Goal: Use online tool/utility: Utilize a website feature to perform a specific function

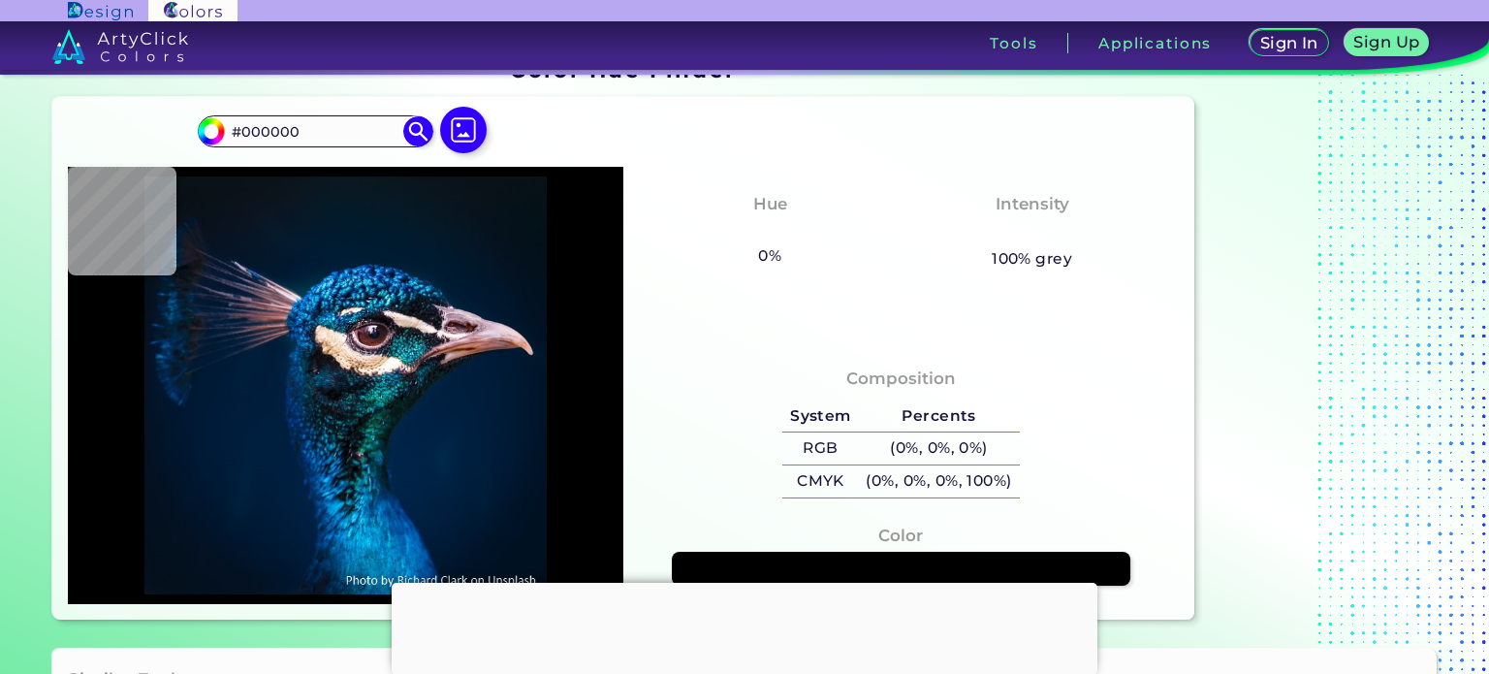
scroll to position [97, 0]
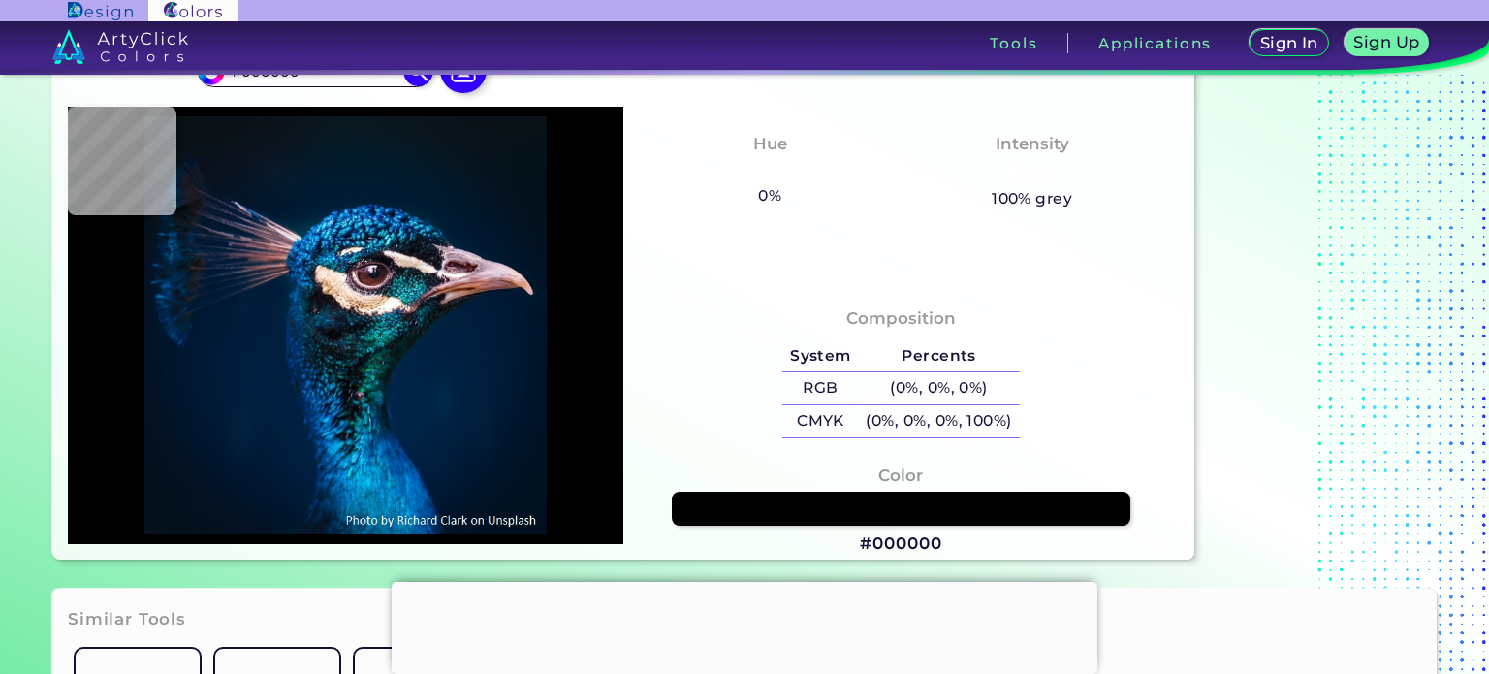
type input "#011c39"
type input "#011C39"
type input "#001e3d"
type input "#001E3D"
type input "#001f3e"
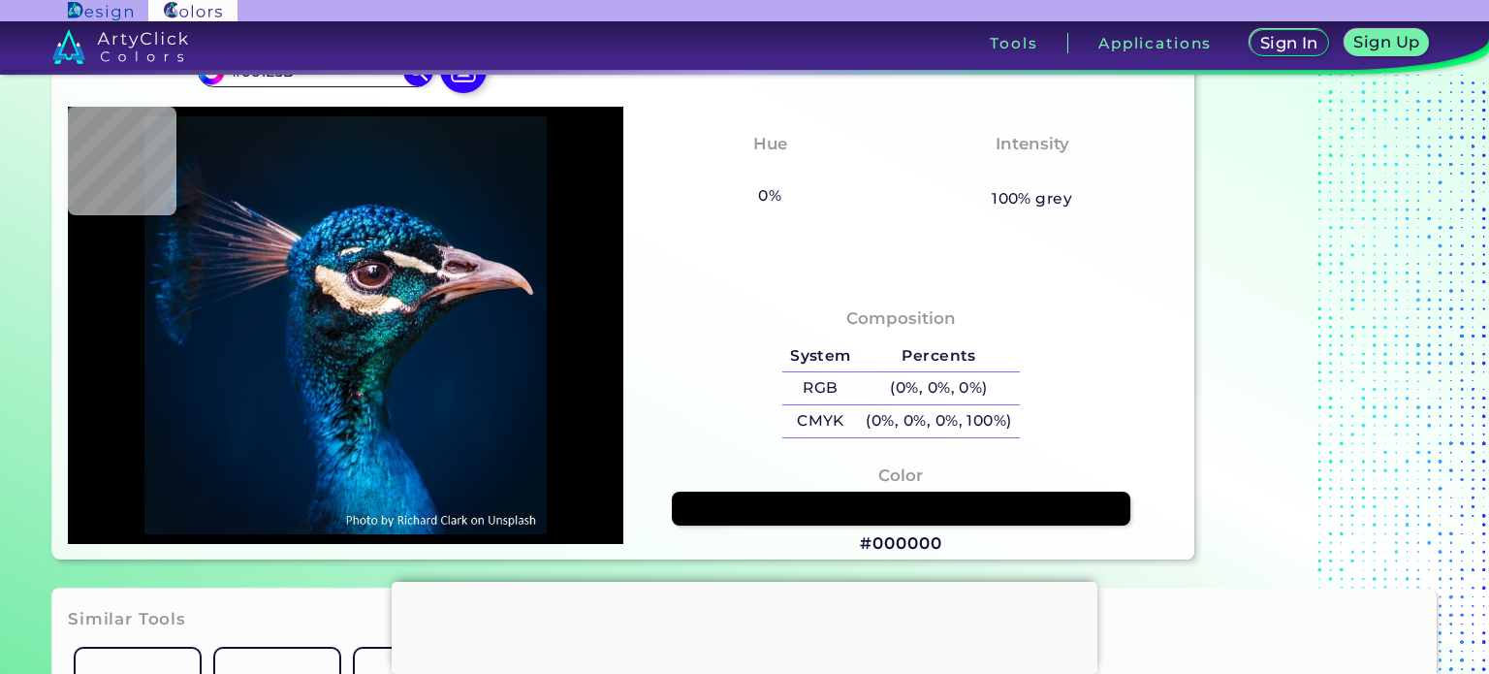
type input "#001F3E"
type input "#081d21"
type input "#081D21"
type input "#093450"
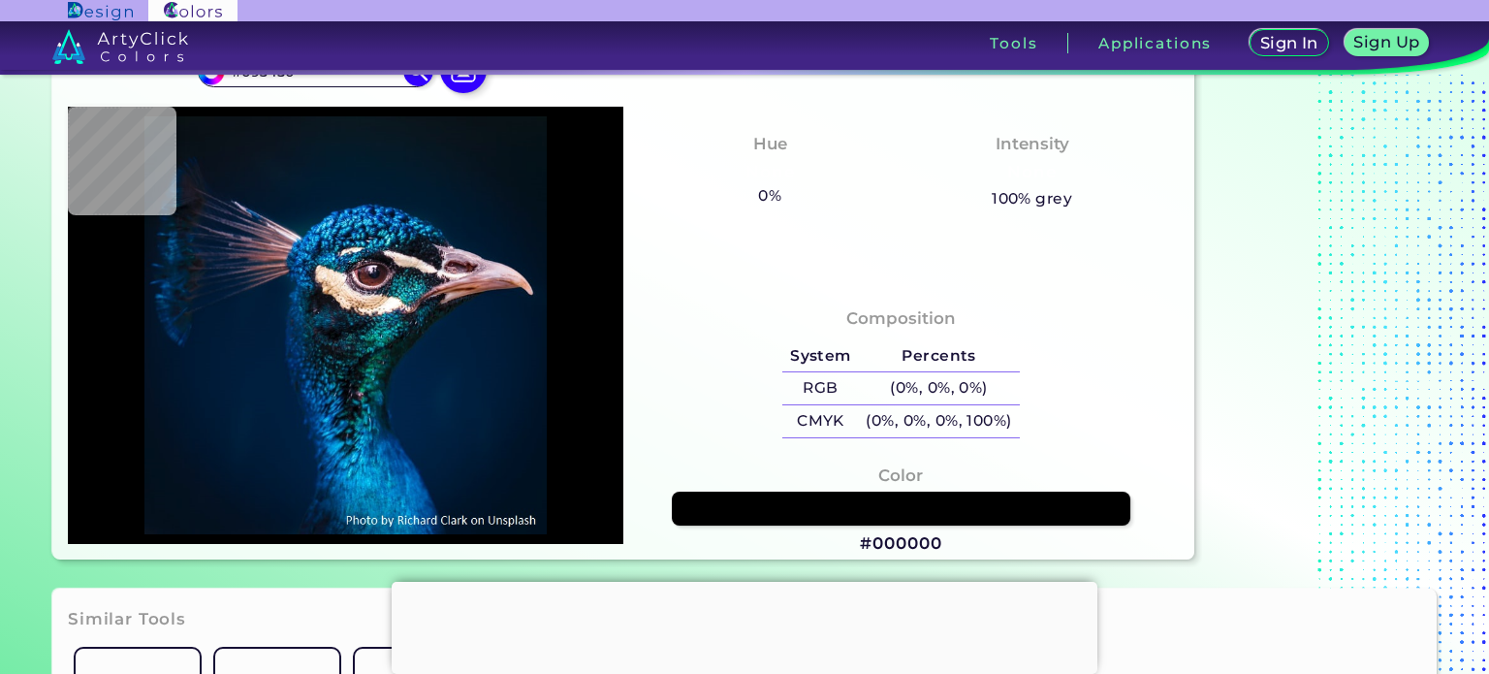
type input "#20242d"
type input "#20242D"
type input "#56363a"
type input "#56363A"
type input "#56425e"
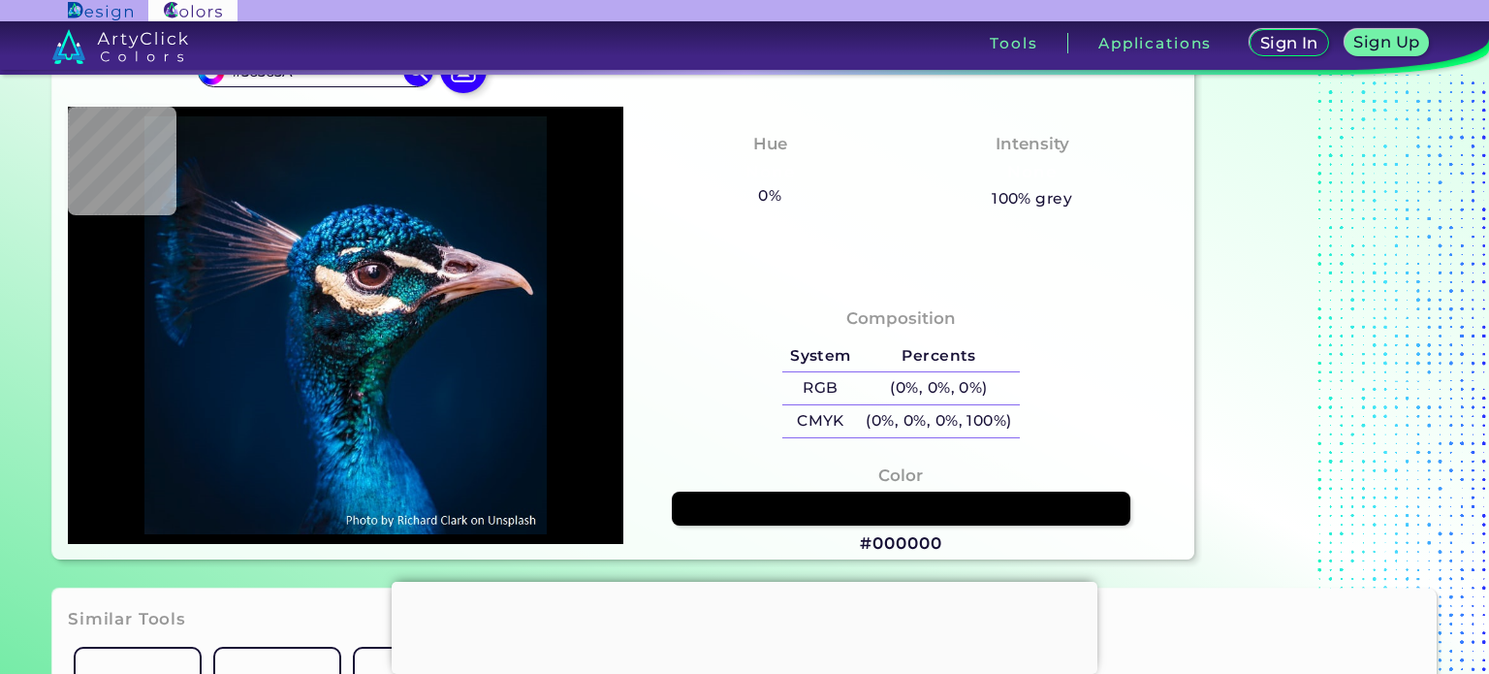
type input "#56425E"
type input "#e3cbda"
type input "#E3CBDA"
type input "#fffdf5"
type input "#FFFDF5"
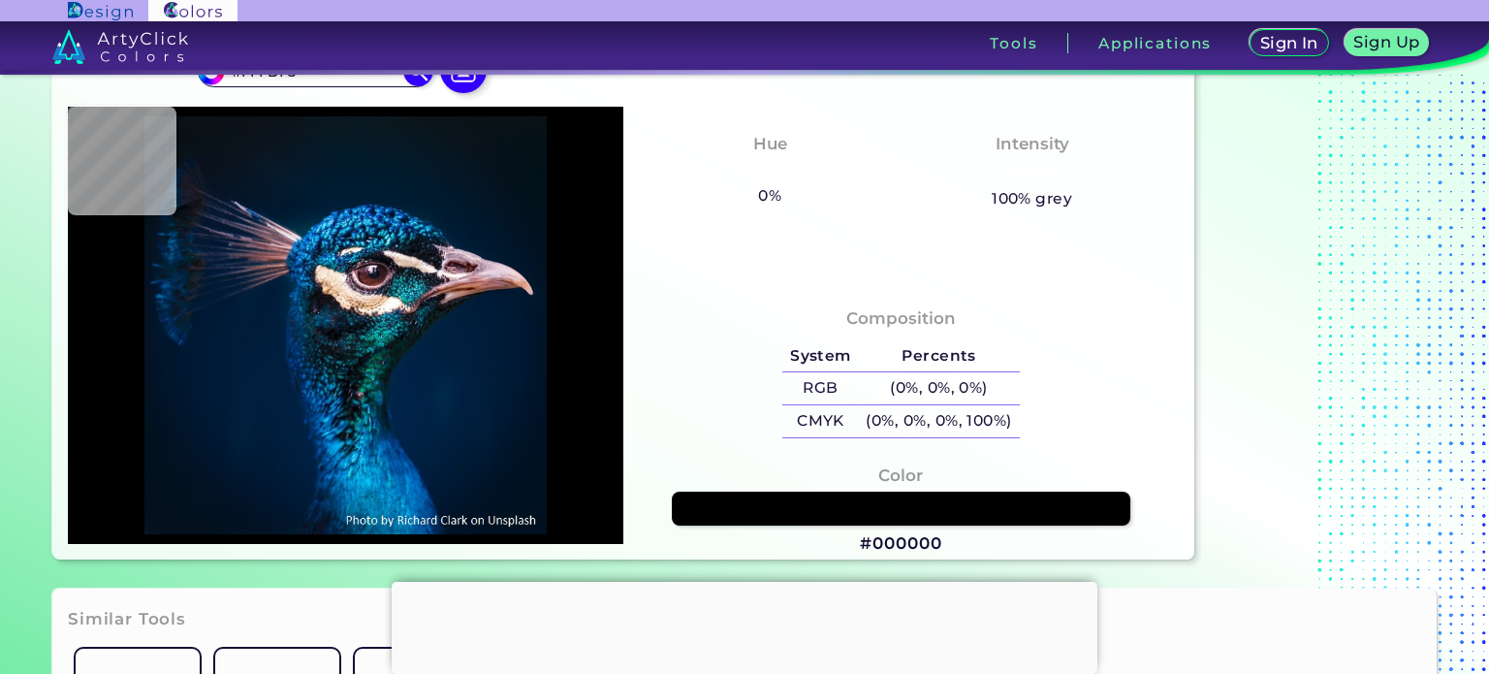
type input "#fdfaf6"
type input "#FDFAF6"
type input "#152126"
type input "#c0a3a9"
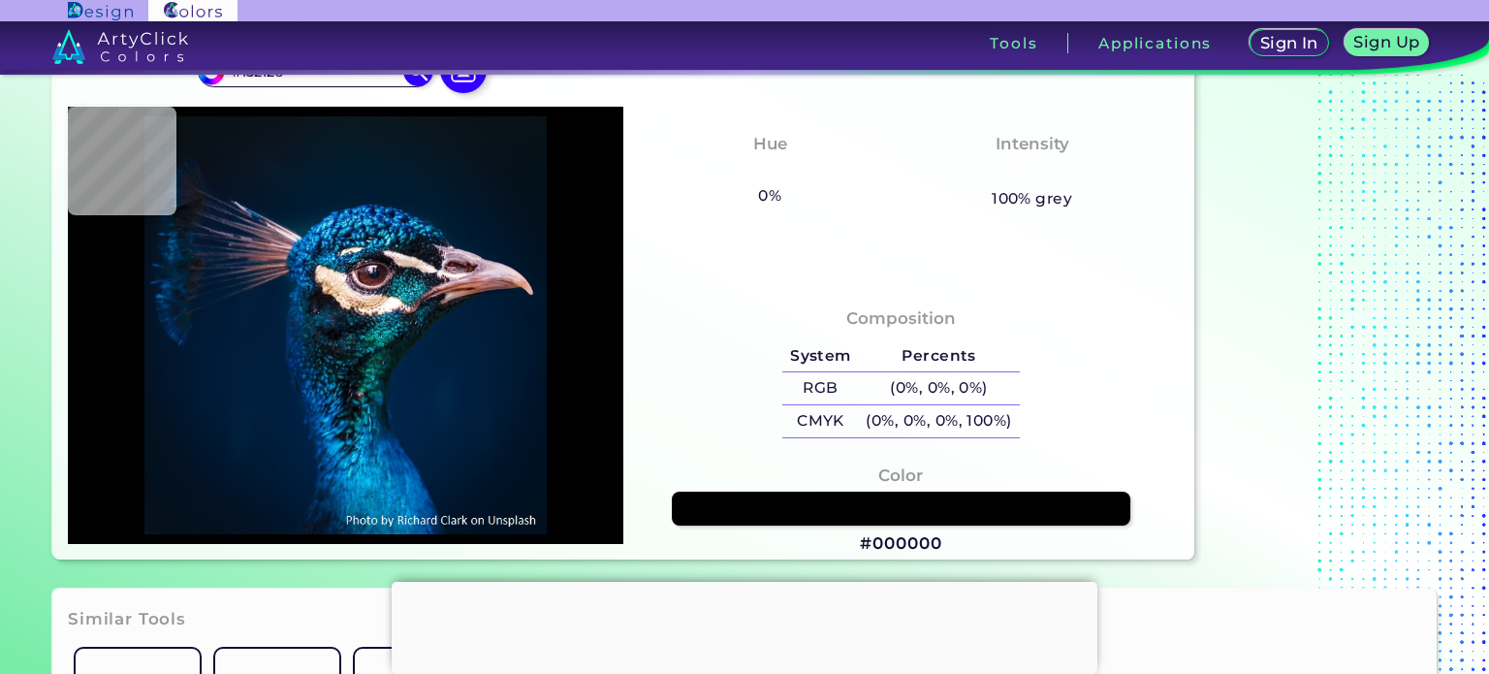
type input "#C0A3A9"
type input "#6c302a"
type input "#6C302A"
type input "#51232d"
type input "#51232D"
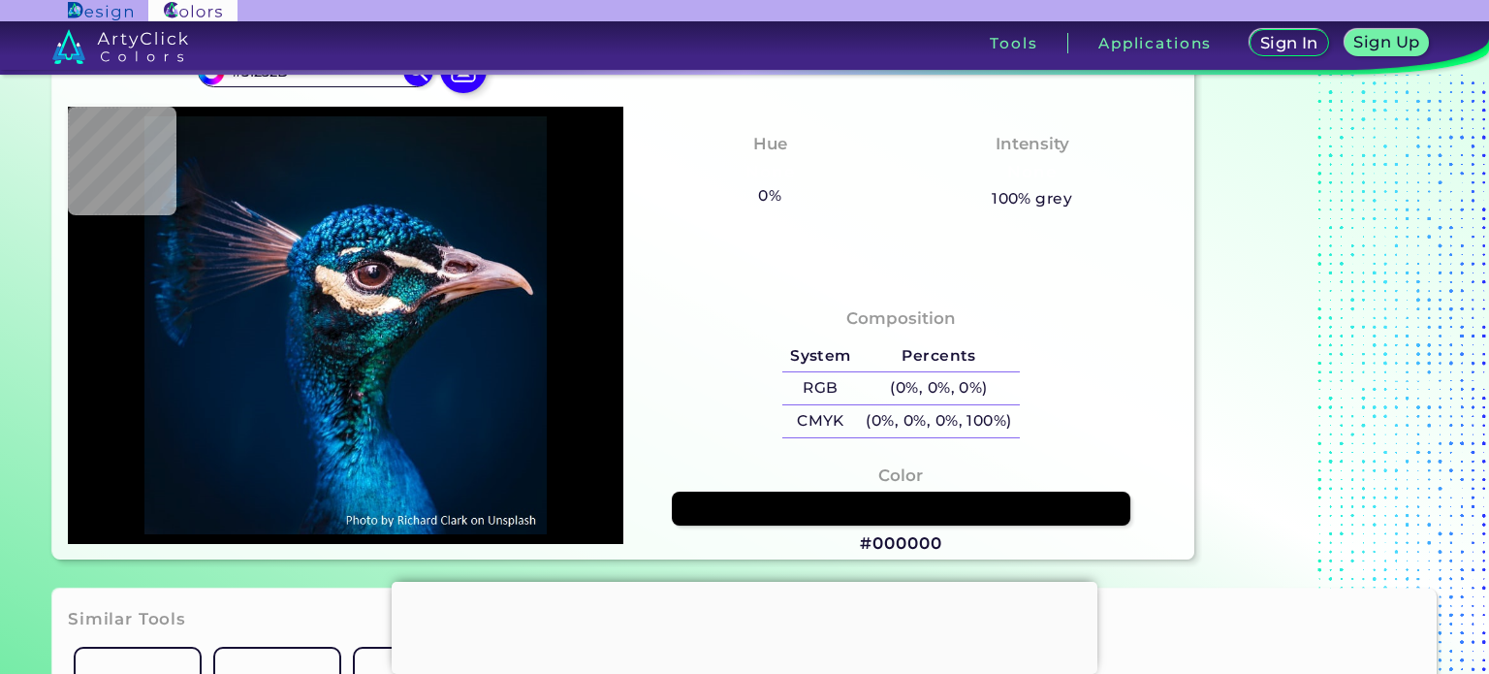
type input "#6a6273"
type input "#6A6273"
type input "#064a83"
type input "#064A83"
type input "#88778d"
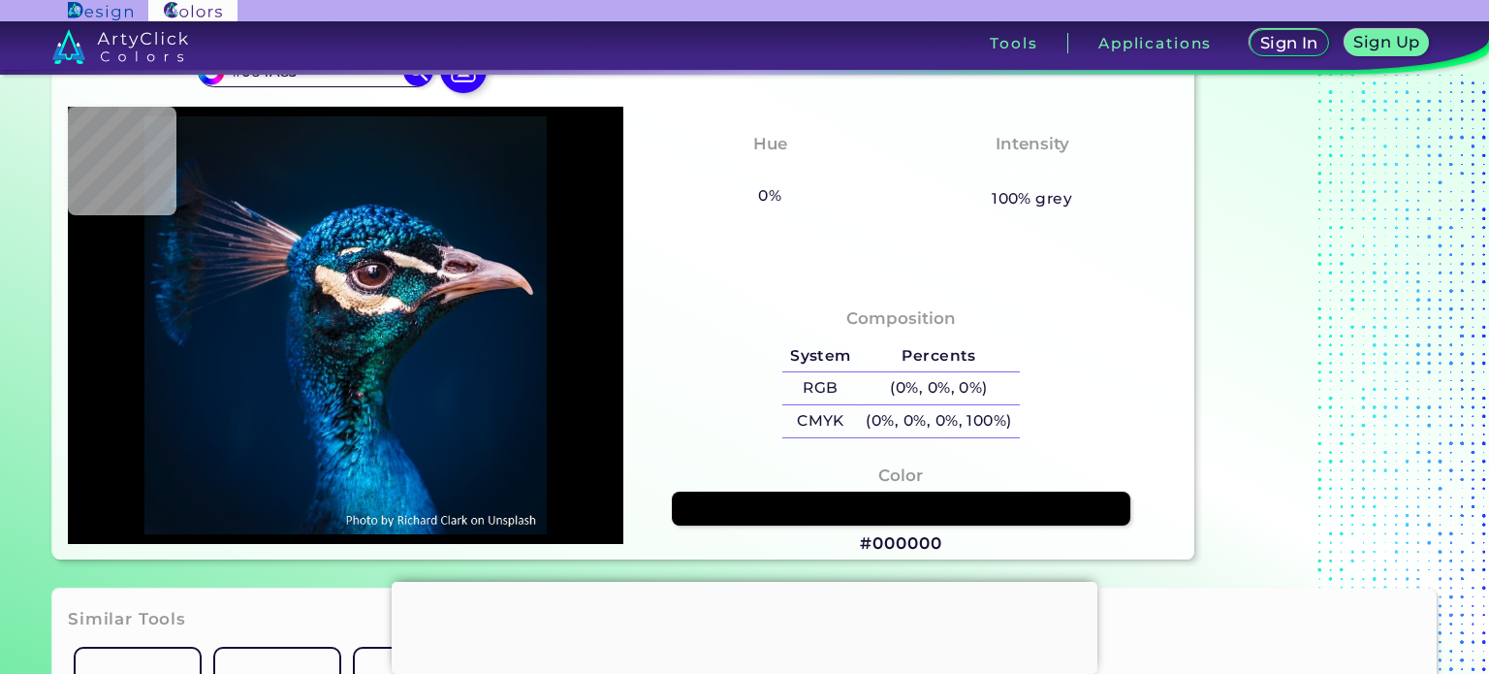
type input "#88778D"
type input "#00375a"
type input "#00375A"
type input "#012451"
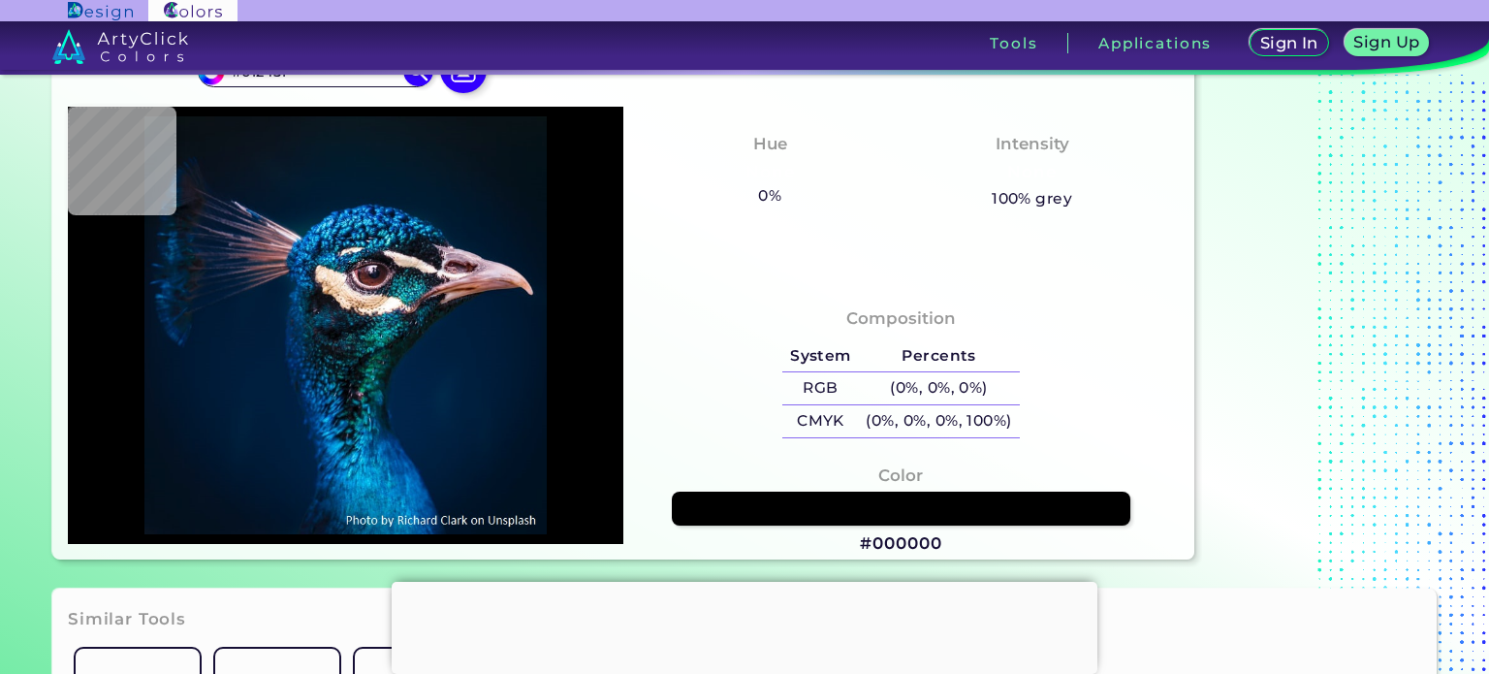
type input "#00497f"
type input "#00497F"
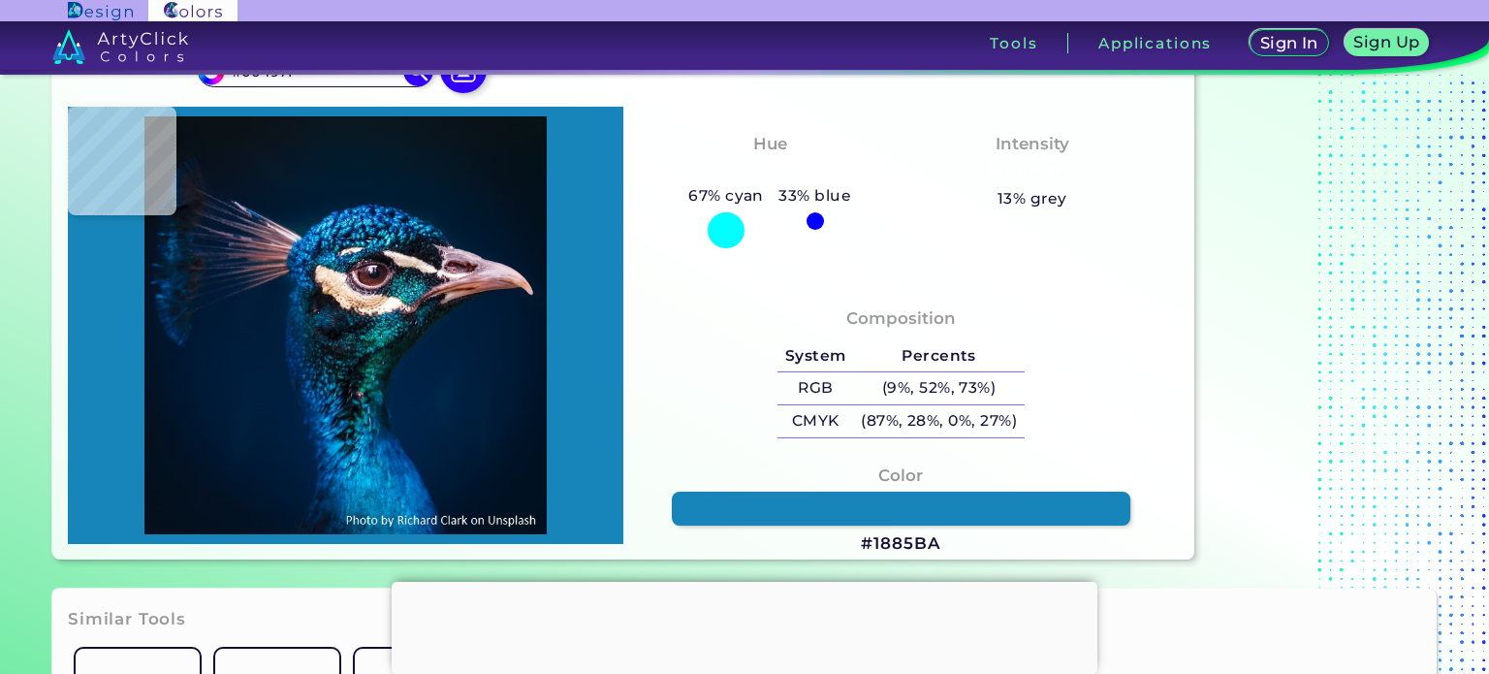
type input "#1885ba"
type input "#1885BA"
type input "#00346e"
type input "#00346E"
type input "#127cd4"
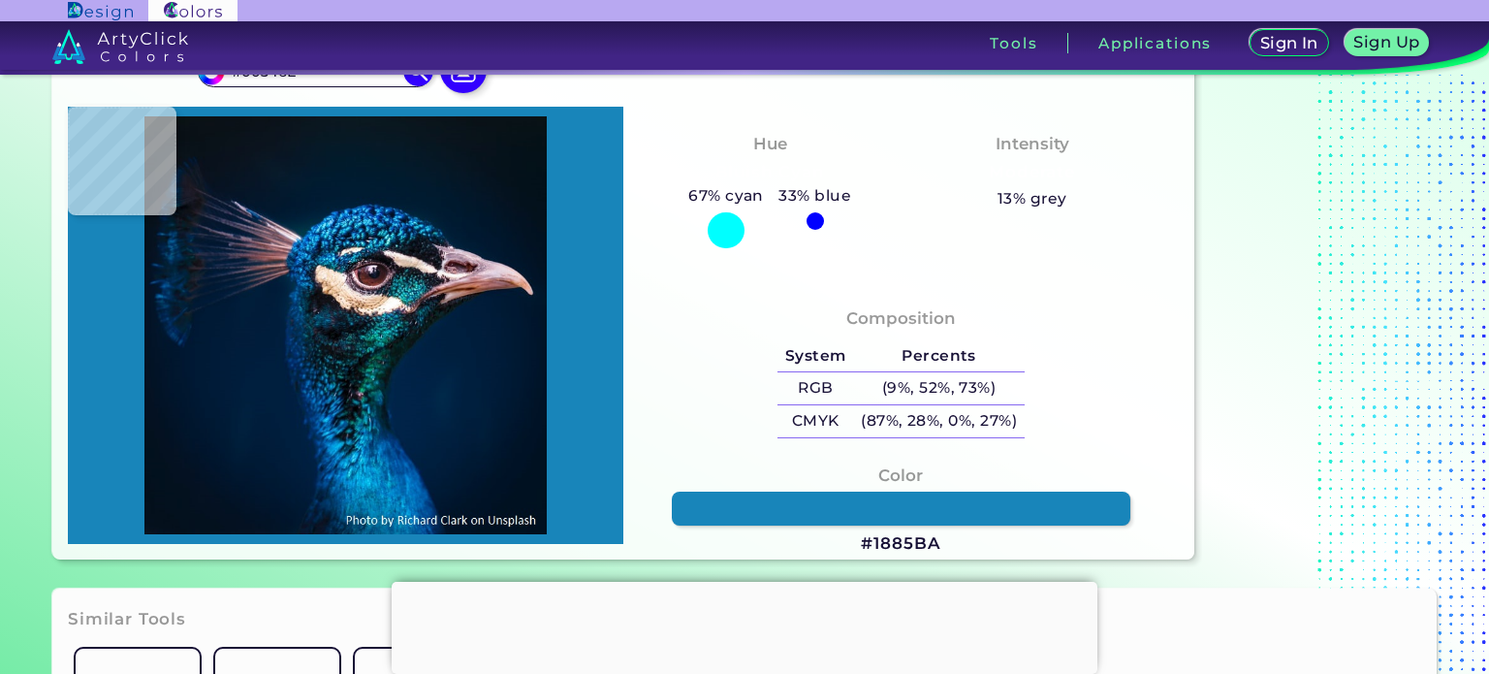
type input "#127CD4"
type input "#012d41"
type input "#012D41"
type input "#01263d"
type input "#01263D"
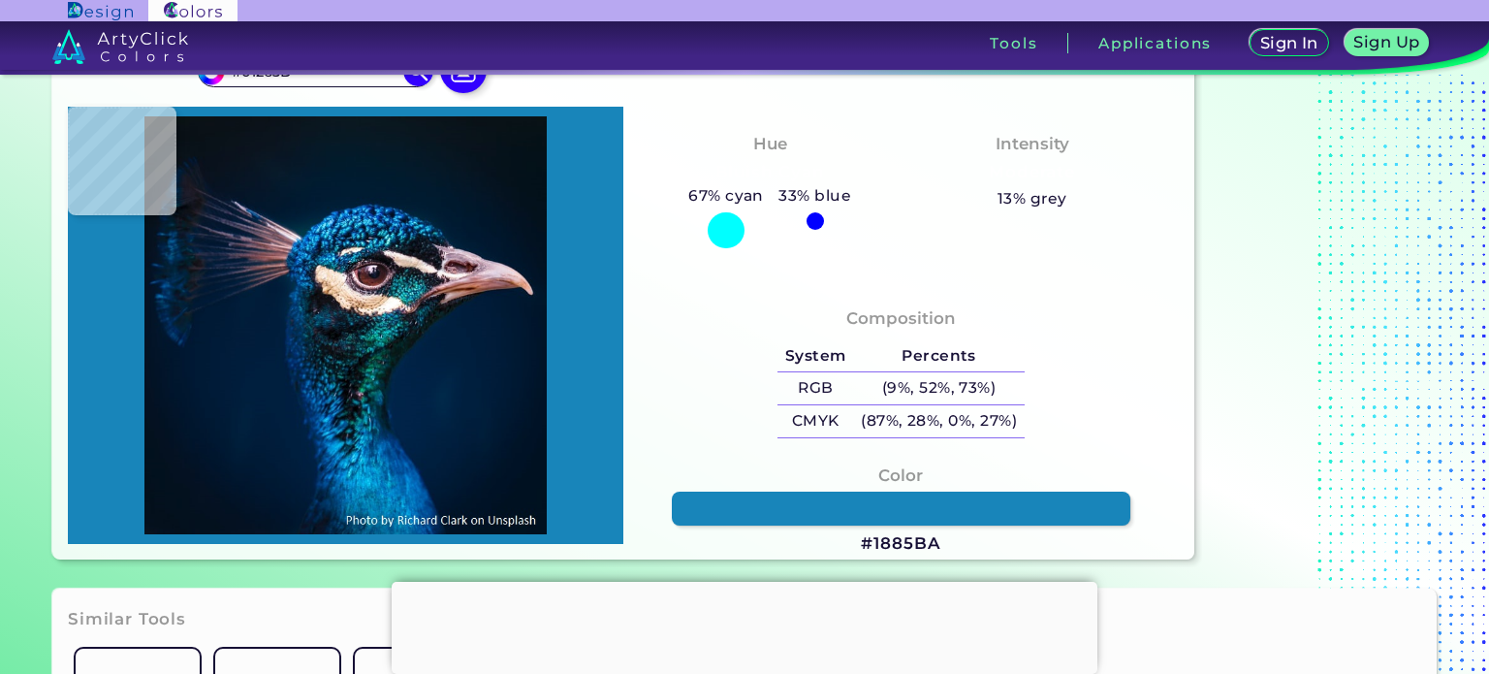
type input "#002037"
type input "#011b32"
type input "#011B32"
type input "#01172d"
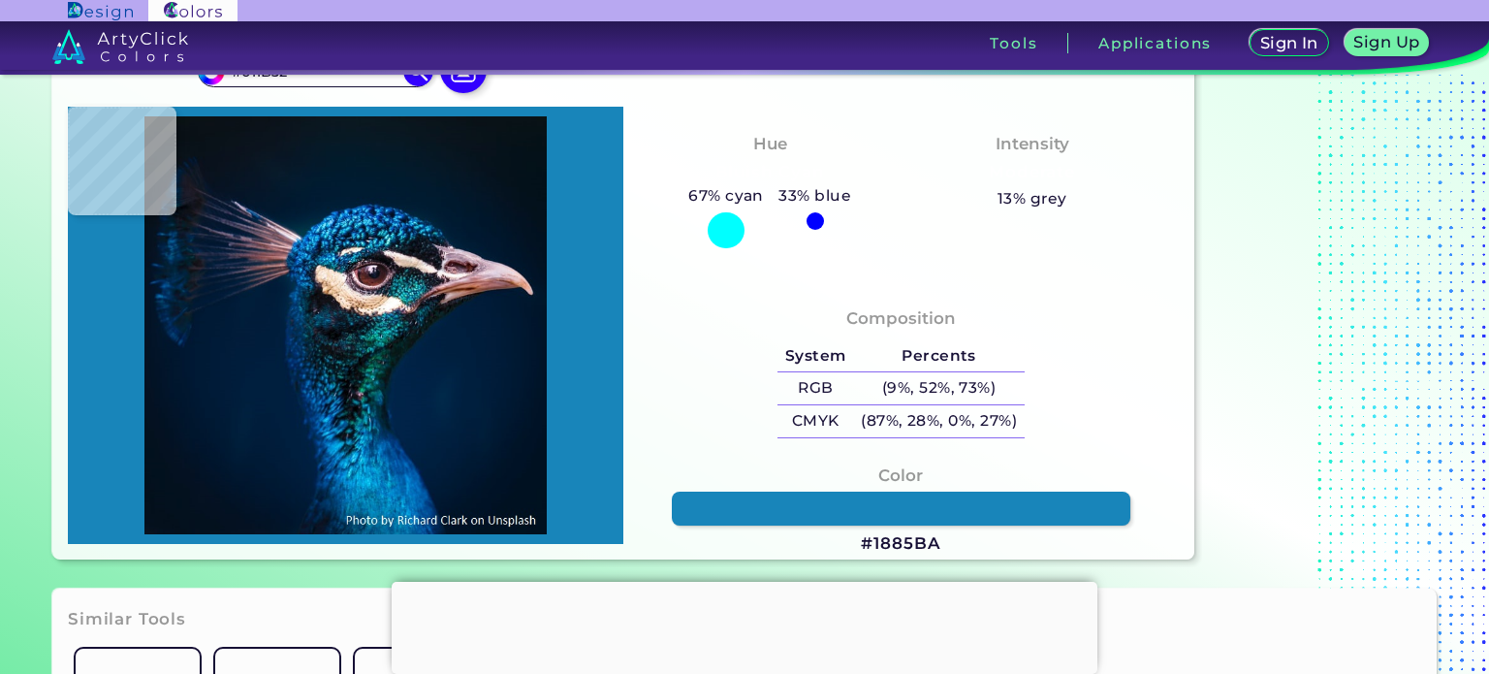
type input "#01172D"
type input "#00182e"
type input "#00182E"
type input "#02172c"
type input "#02172C"
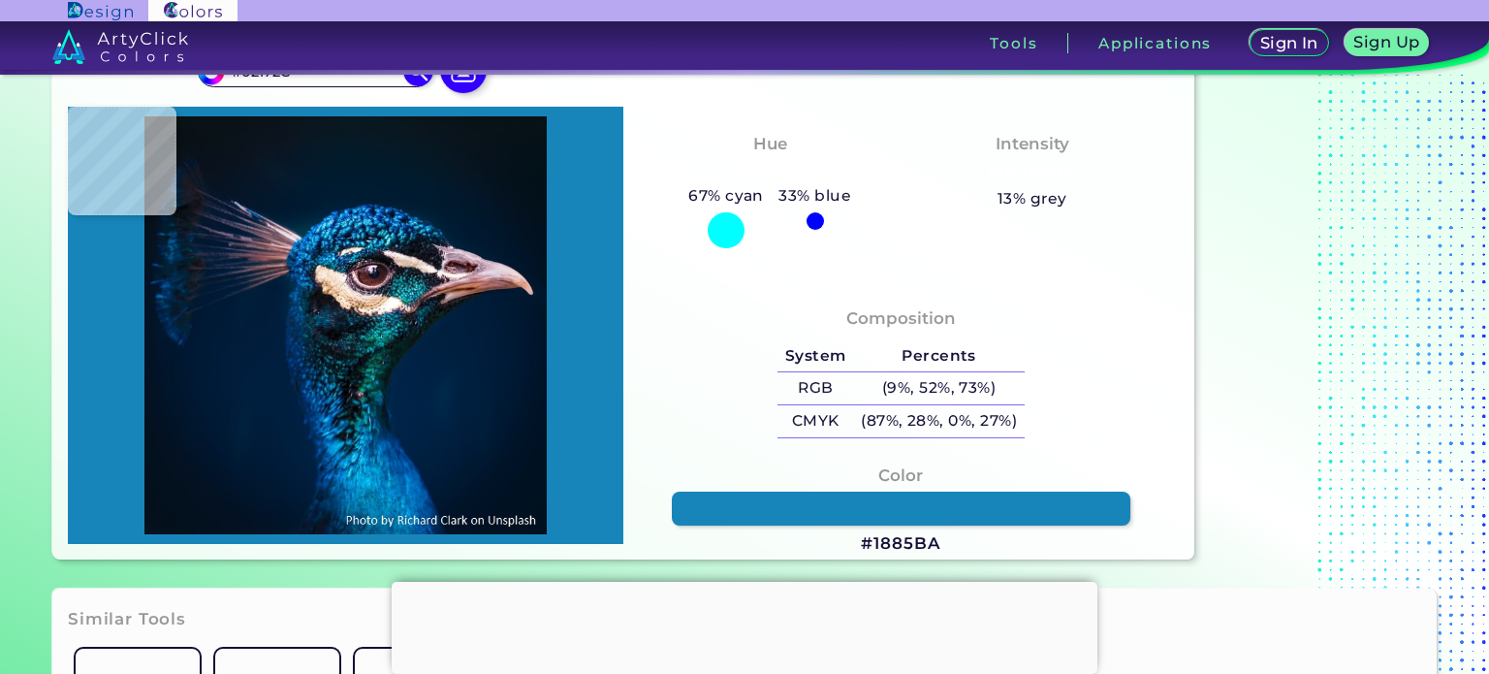
type input "#04162c"
type input "#04162C"
type input "#031528"
type input "#071427"
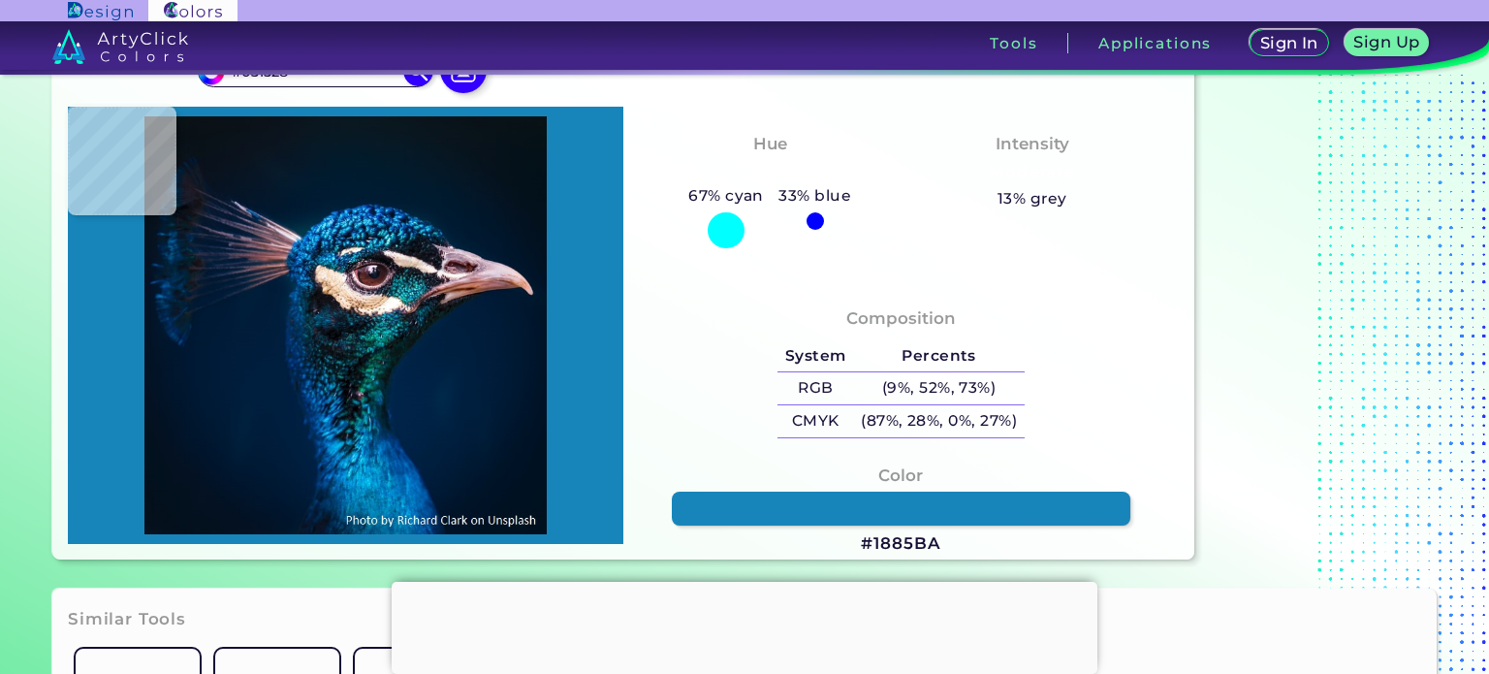
type input "#071427"
type input "#051427"
type input "#051425"
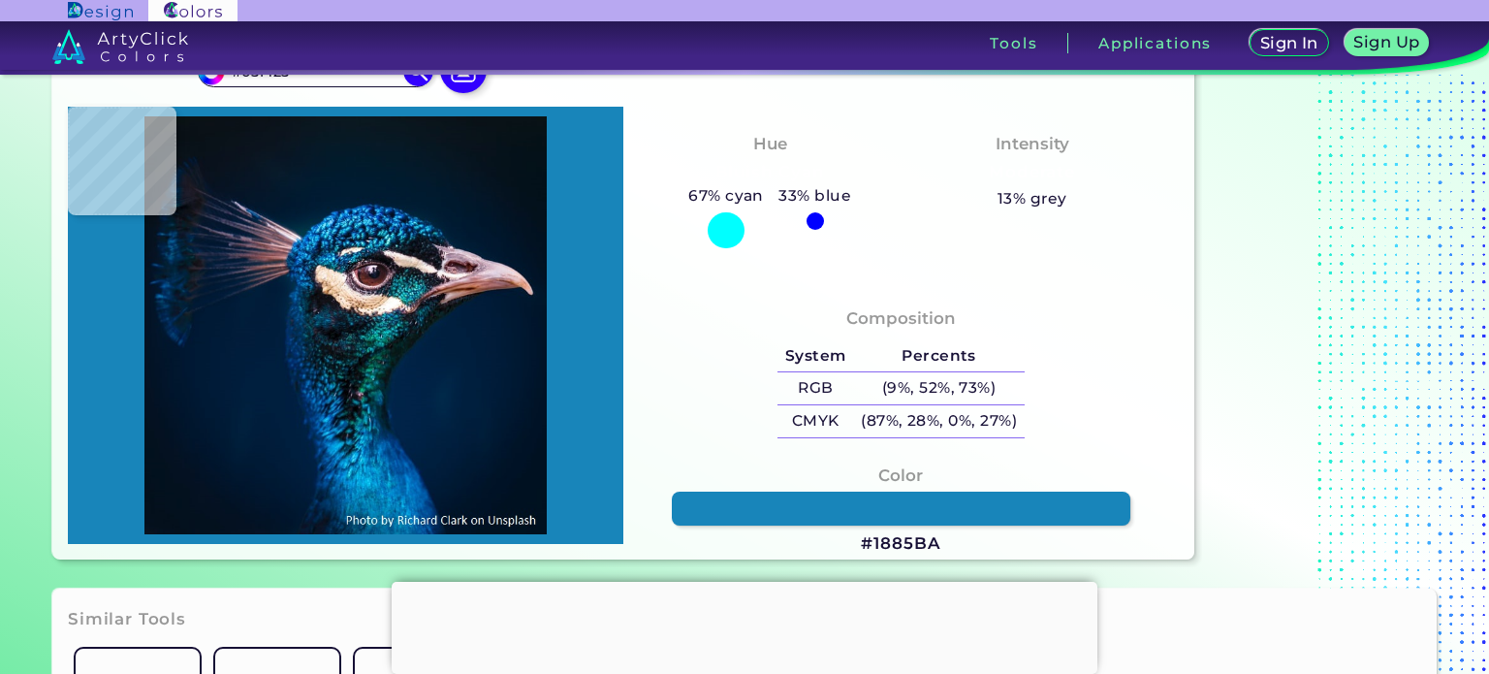
type input "#071424"
type input "#081223"
type input "#071321"
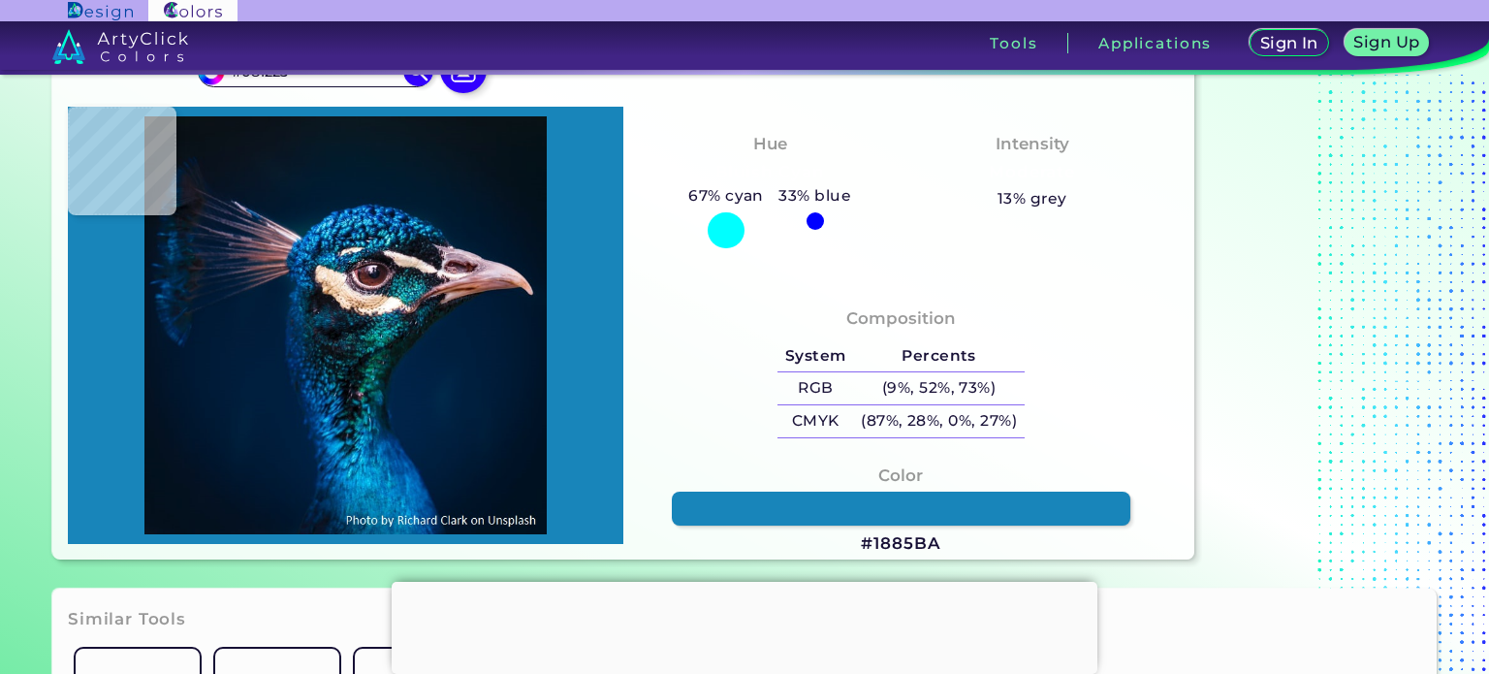
type input "#071321"
type input "#08121e"
type input "#08121E"
type input "#0a121d"
type input "#0A121D"
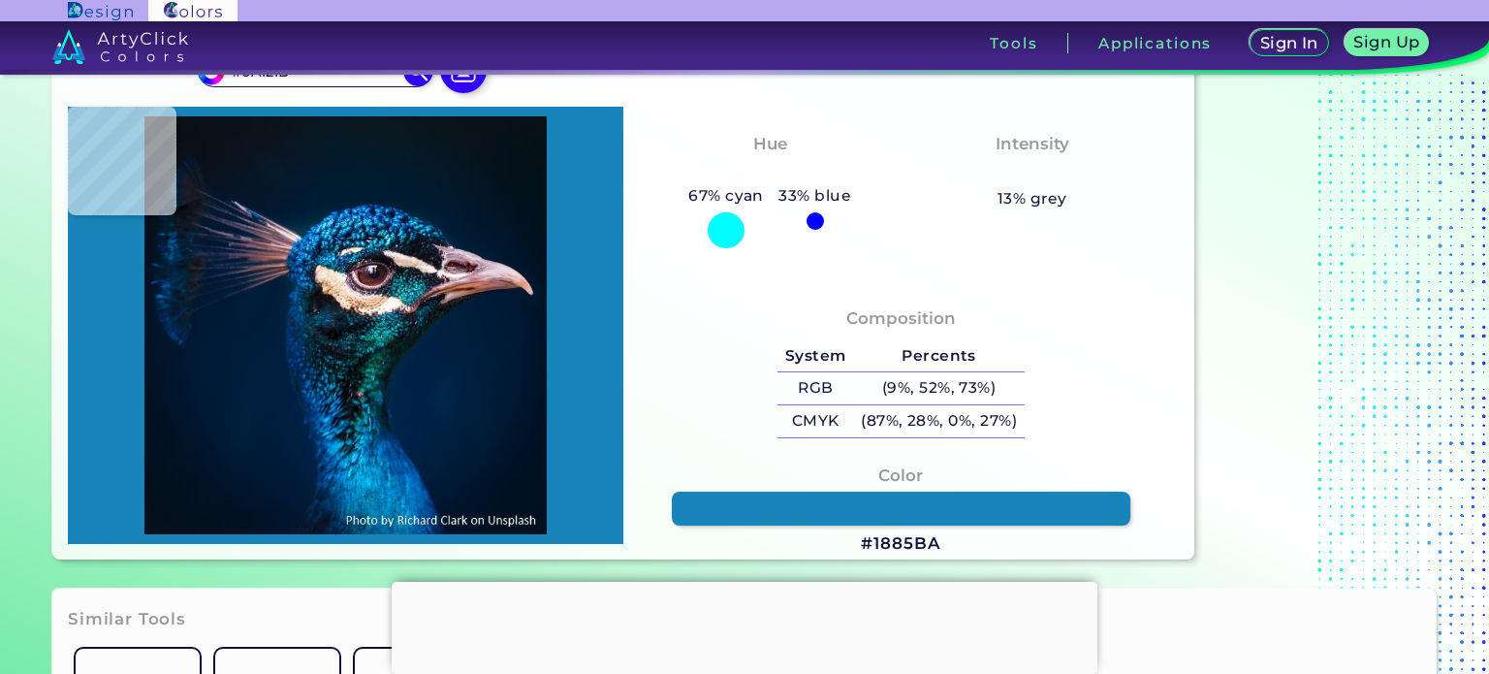
type input "#0a1324"
type input "#0A1324"
type input "#121a27"
type input "#121A27"
type input "#0f1827"
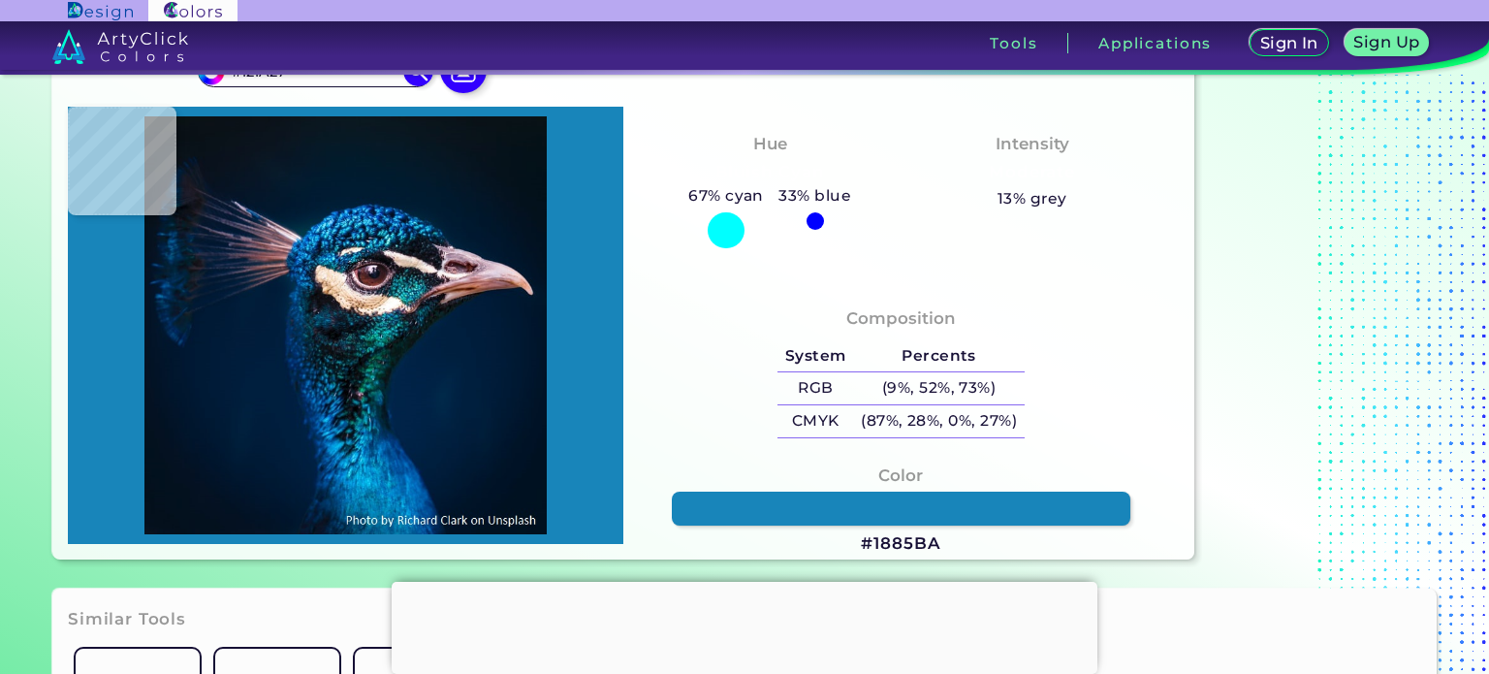
type input "#0F1827"
type input "#0c1422"
type input "#0C1422"
type input "#0d1522"
type input "#0D1522"
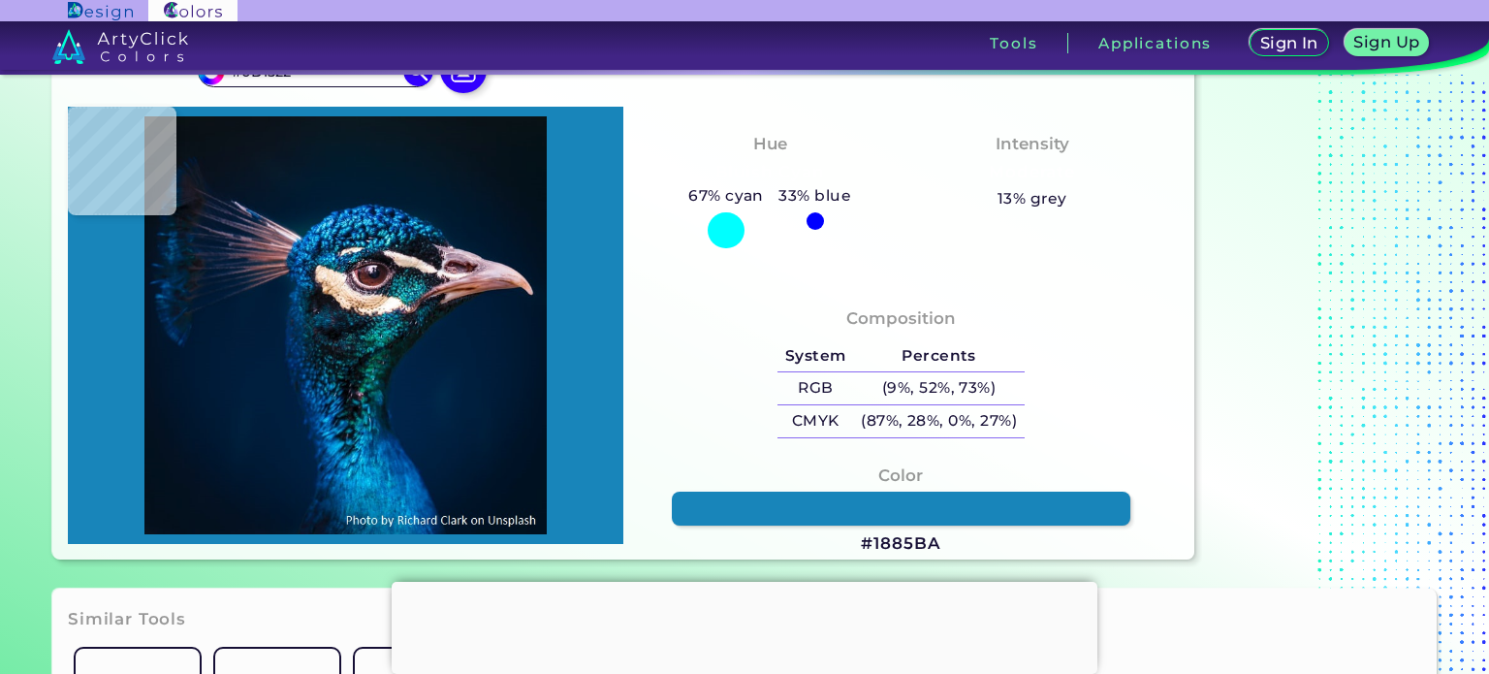
type input "#0f1724"
type input "#0F1724"
type input "#141926"
type input "#0f1721"
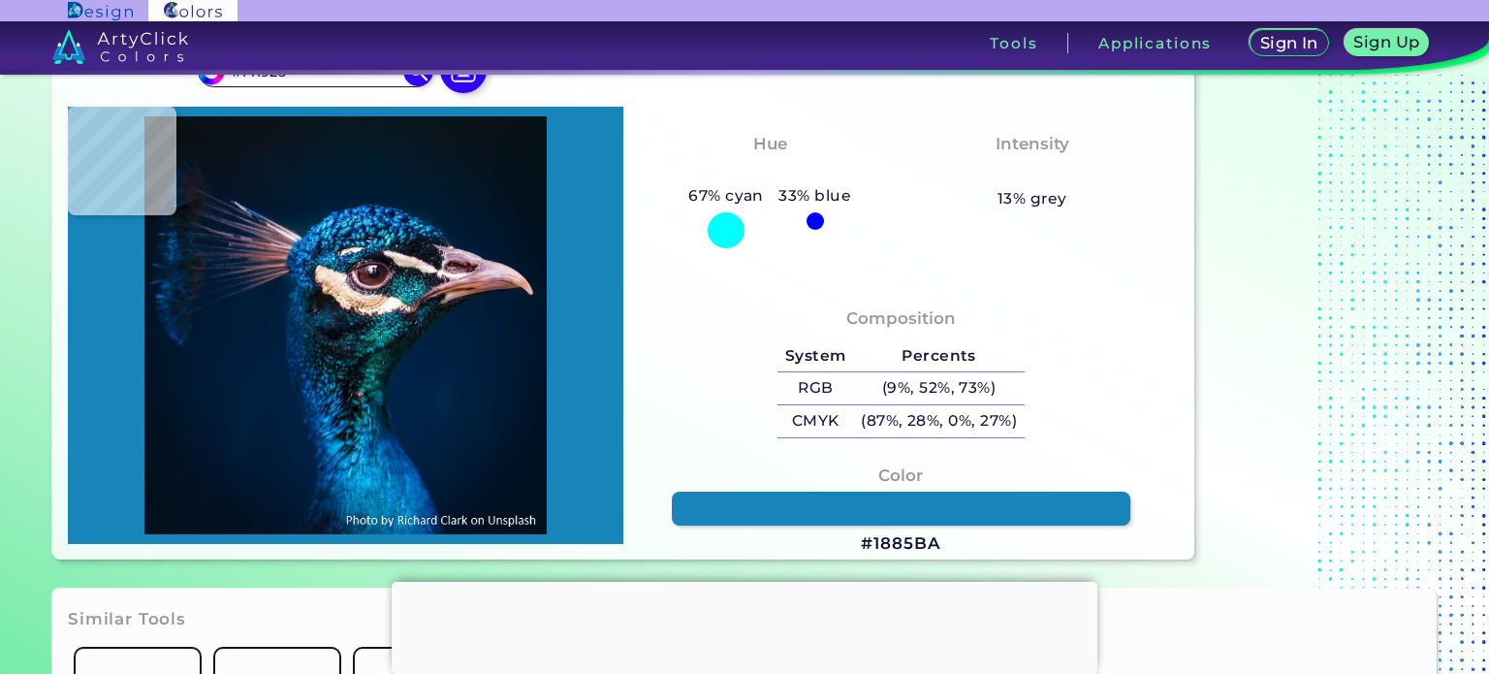
type input "#0F1721"
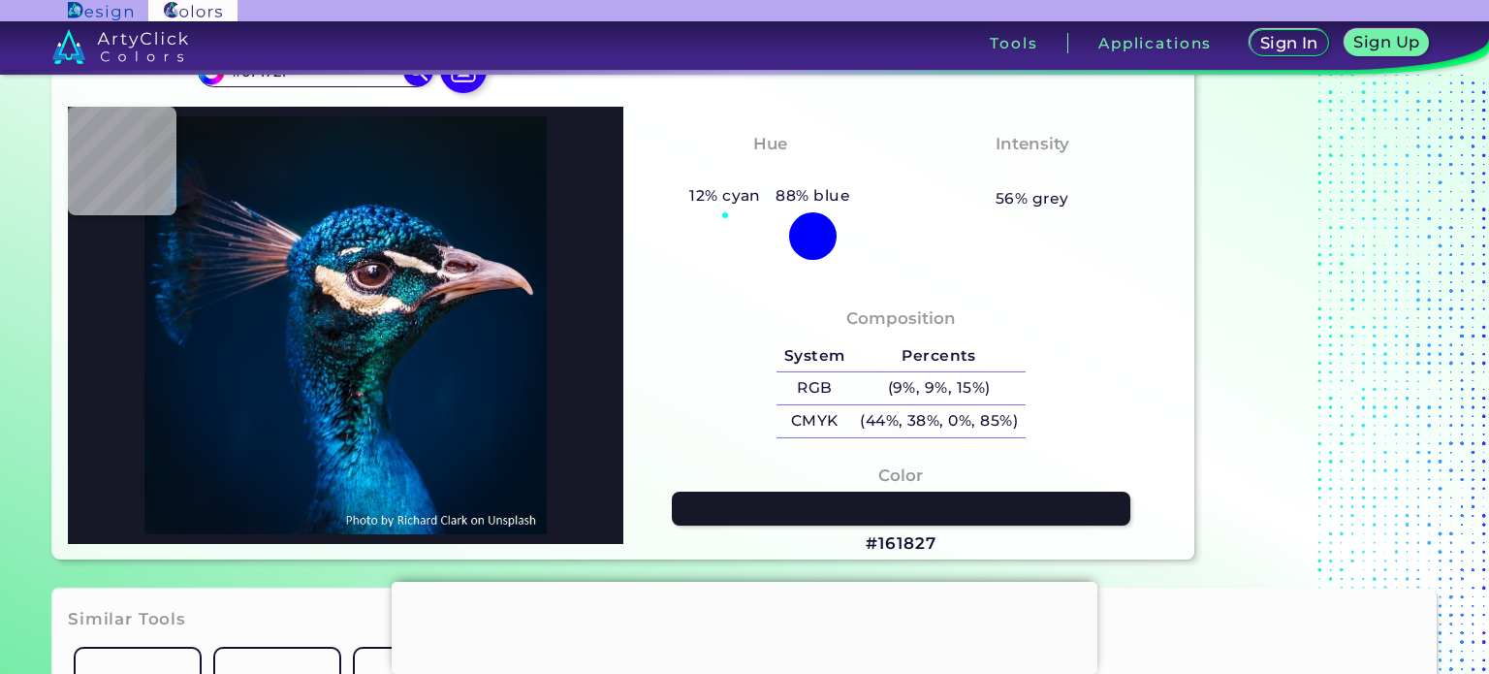
type input "#161827"
type input "#151a22"
type input "#151A22"
type input "#141a2b"
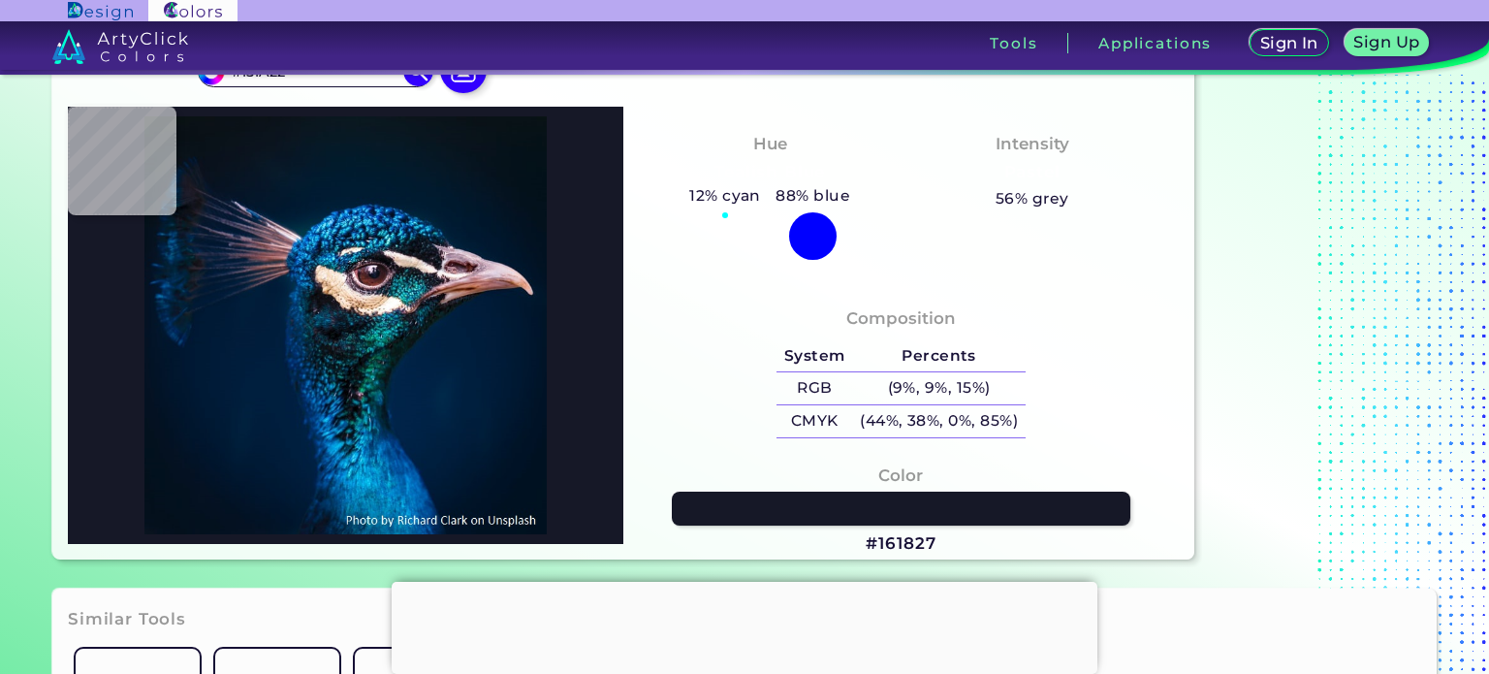
type input "#141A2B"
type input "#052545"
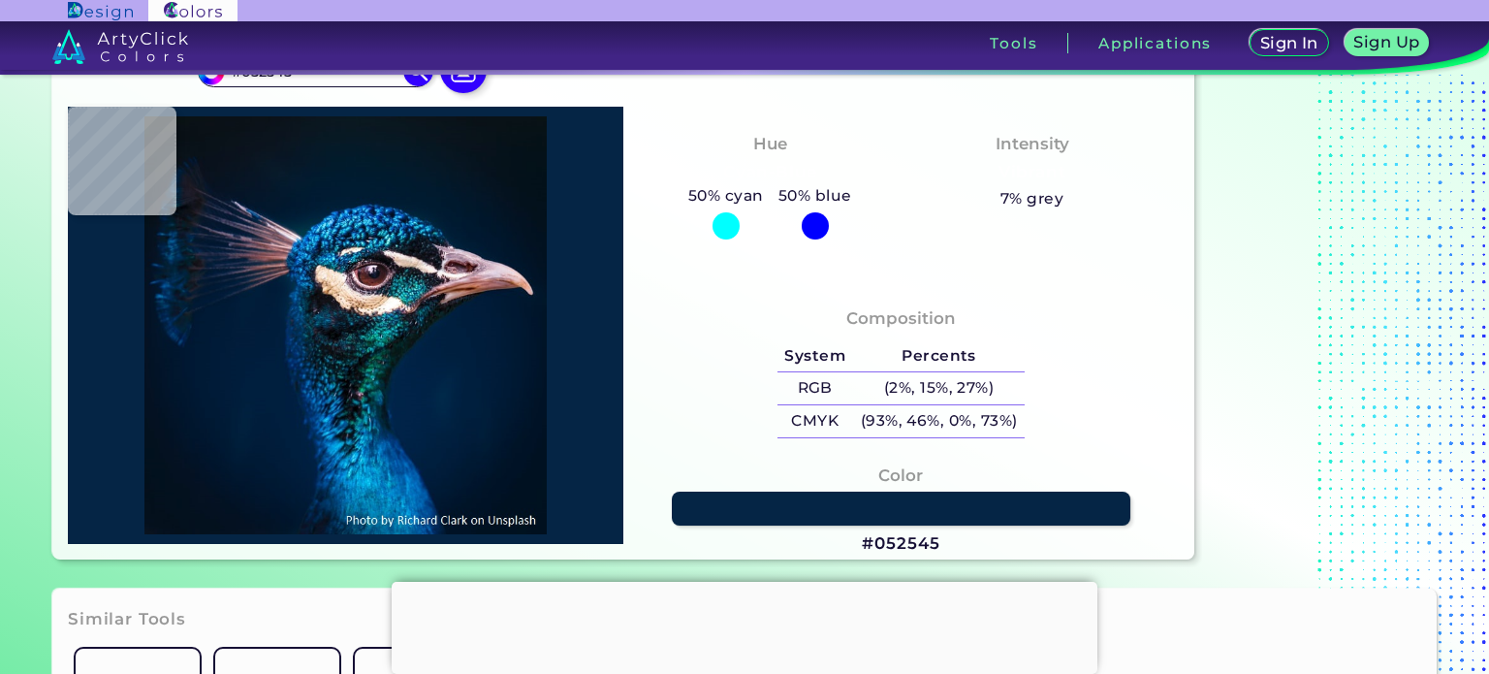
type input "#0d202d"
type input "#0D202D"
type input "#080c14"
type input "#080C14"
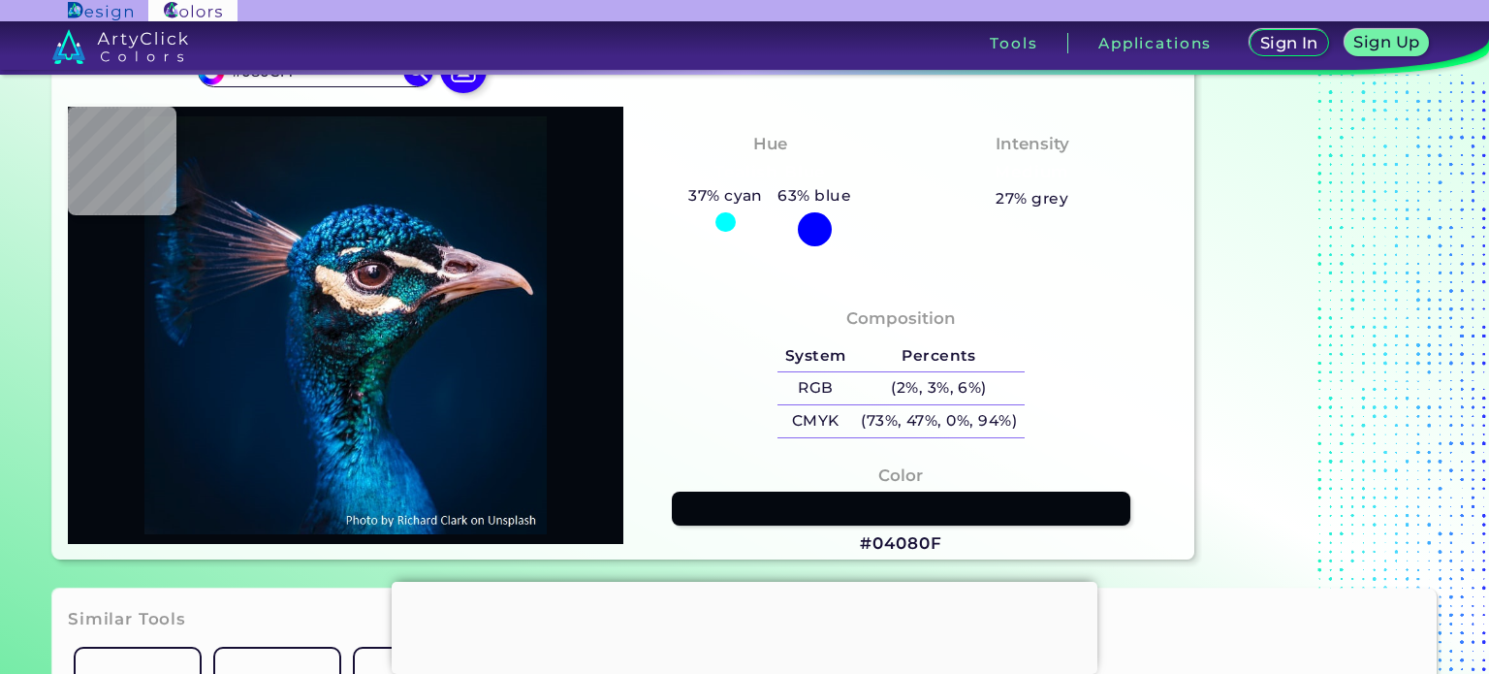
type input "#0b0f13"
type input "#0B0F13"
type input "#0e1116"
type input "#0E1116"
type input "#0f1219"
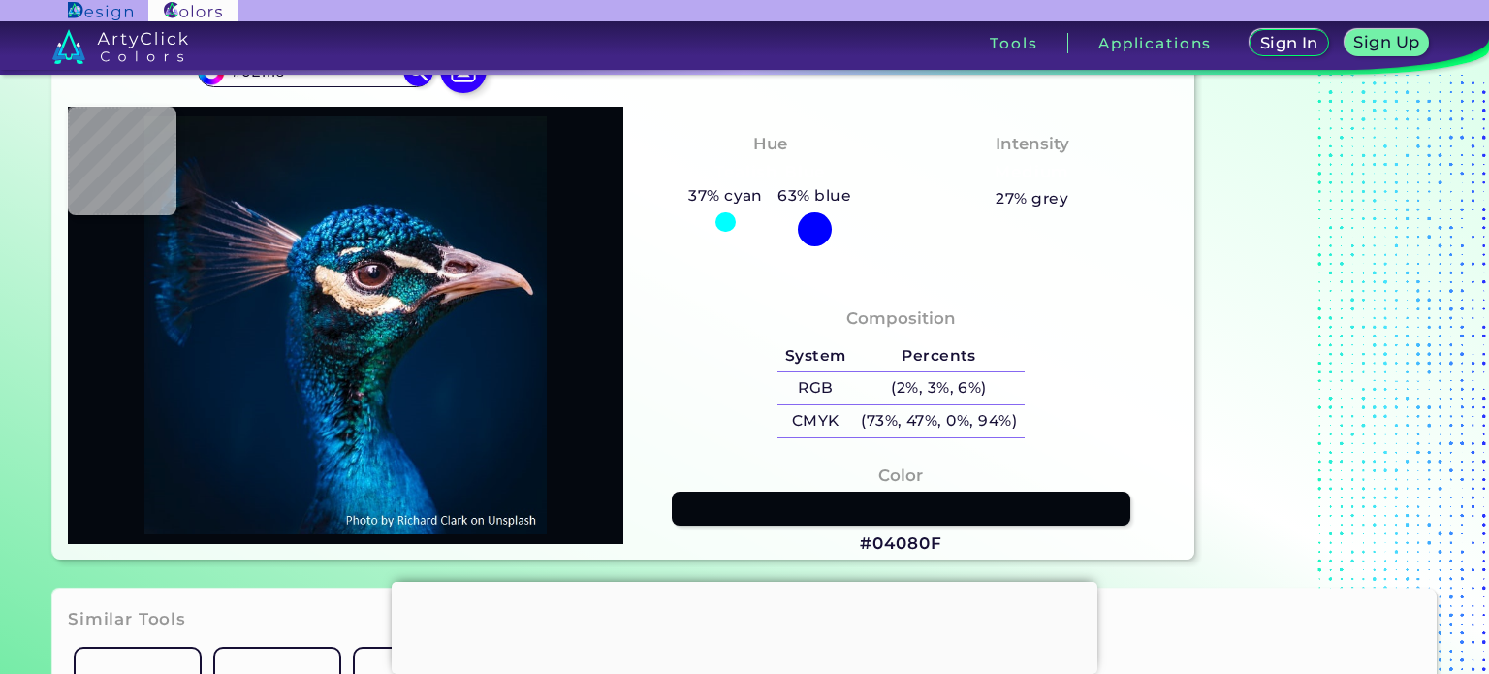
type input "#0F1219"
type input "#0e121a"
type input "#0E121A"
type input "#0c101c"
type input "#0C101C"
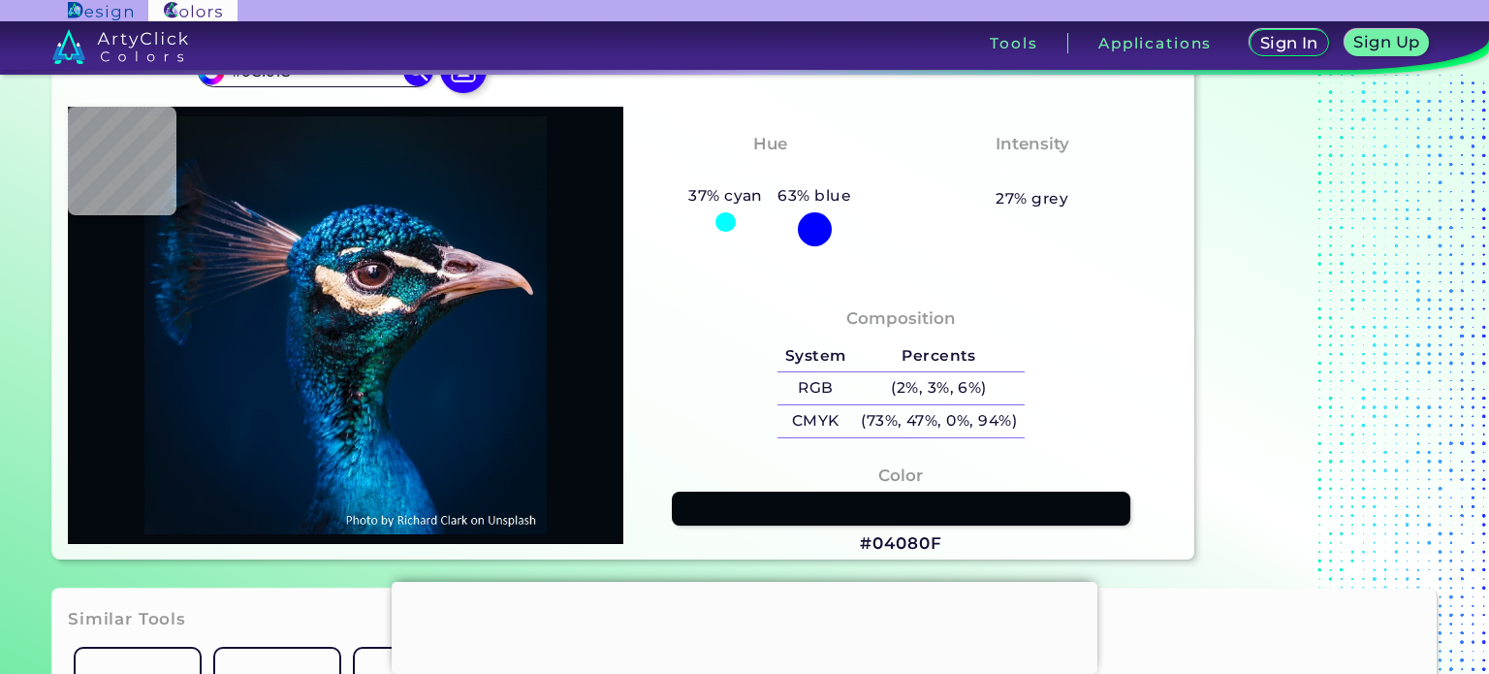
type input "#0c121d"
type input "#0C121D"
type input "#0c131d"
type input "#0C131D"
type input "#0b1623"
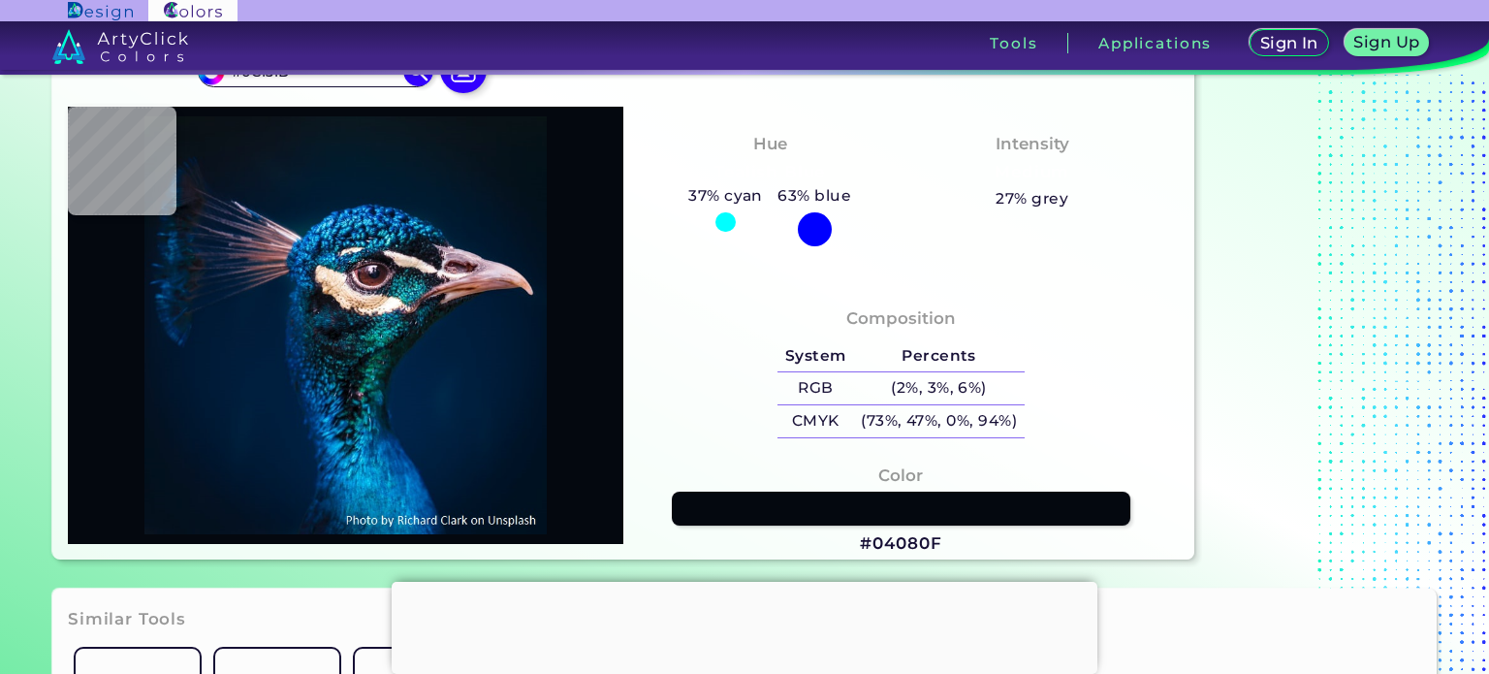
type input "#0B1623"
type input "#0d161f"
type input "#0D161F"
type input "#101a26"
type input "#101A26"
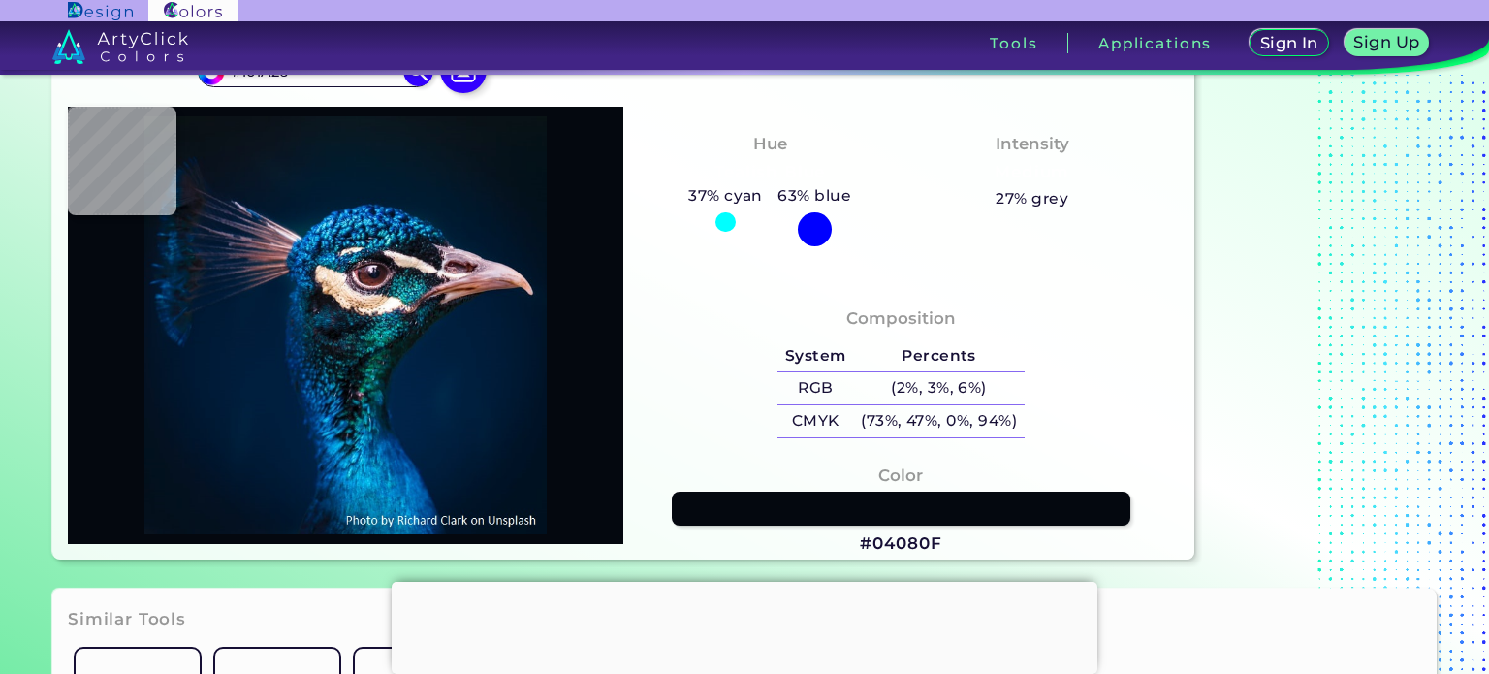
type input "#141c28"
type input "#141C28"
type input "#23222c"
type input "#23222C"
type input "#1c1e2a"
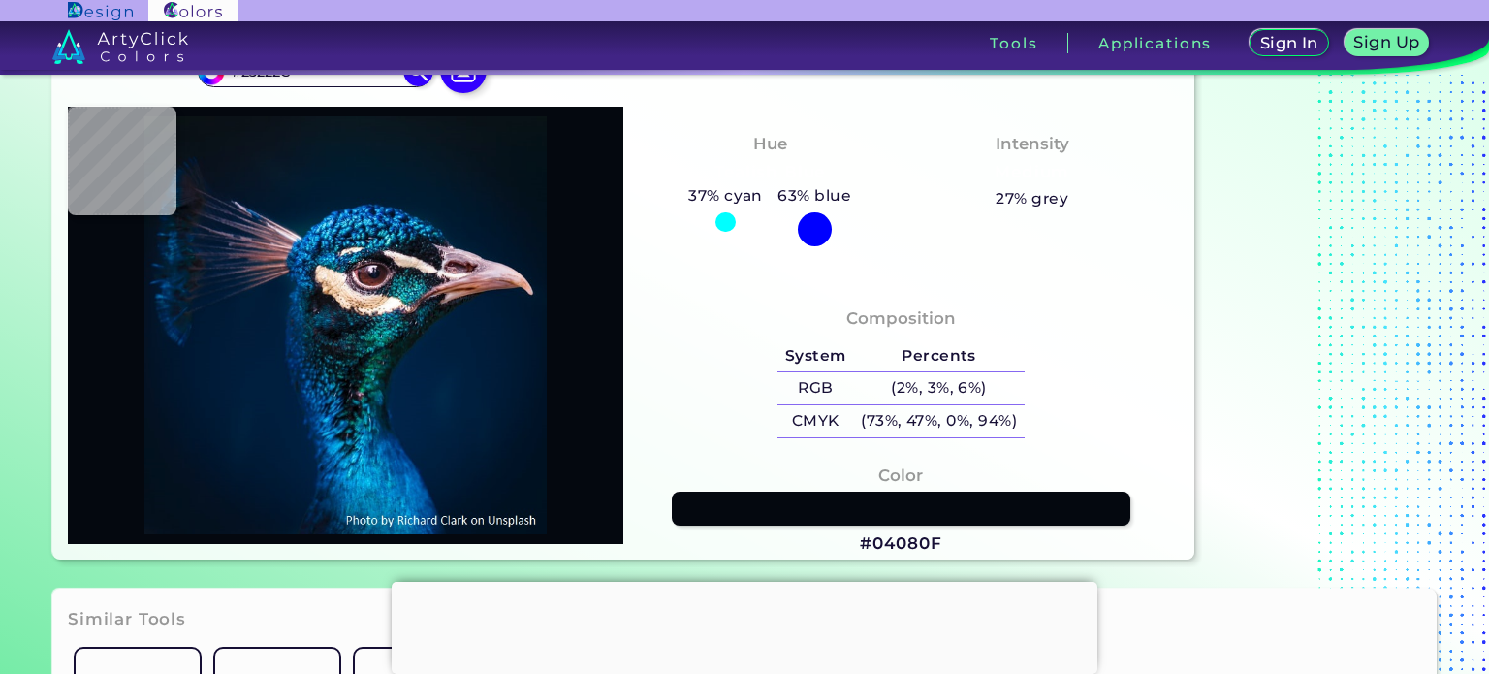
type input "#1C1E2A"
type input "#0a1a30"
type input "#0A1A30"
type input "#031c34"
type input "#031C34"
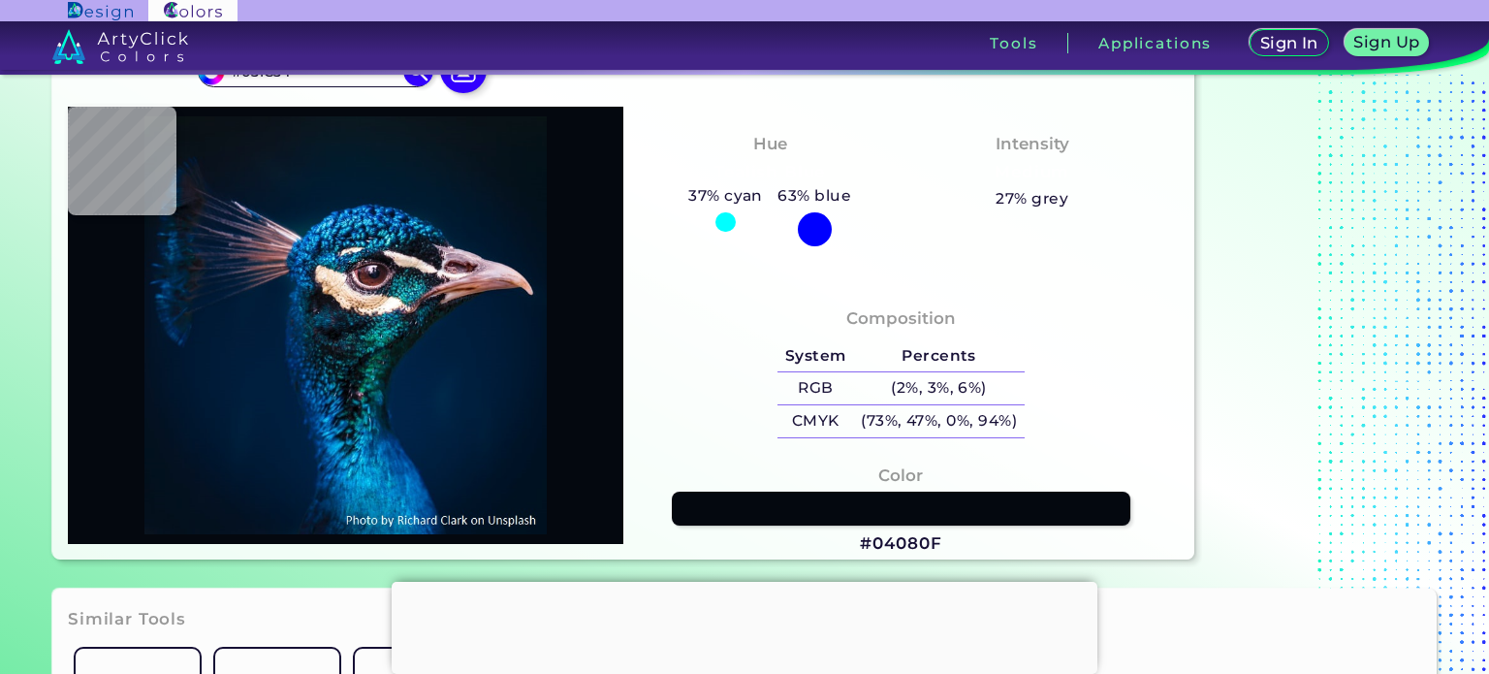
type input "#041e37"
type input "#041E37"
type input "#14253f"
type input "#14253F"
type input "#081c35"
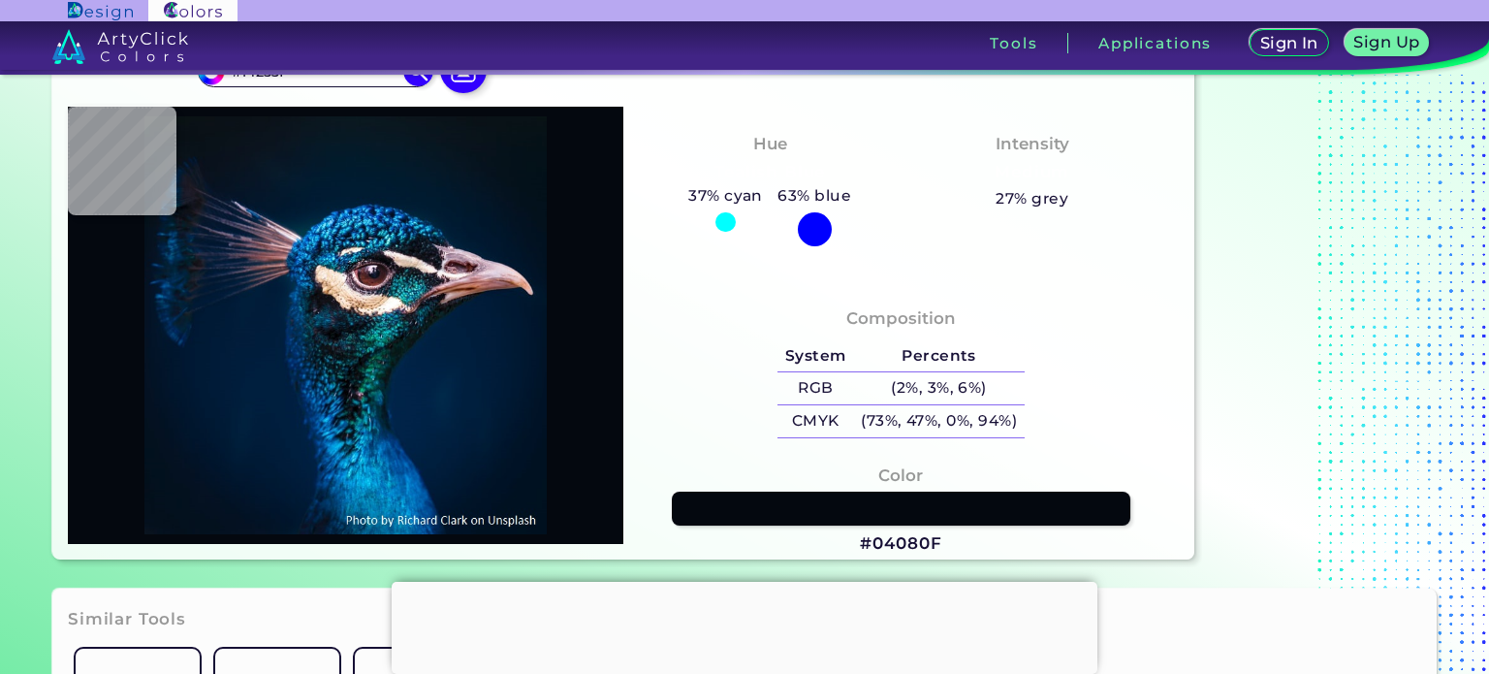
type input "#081C35"
type input "#05192f"
type input "#05192F"
type input "#03182d"
type input "#03182D"
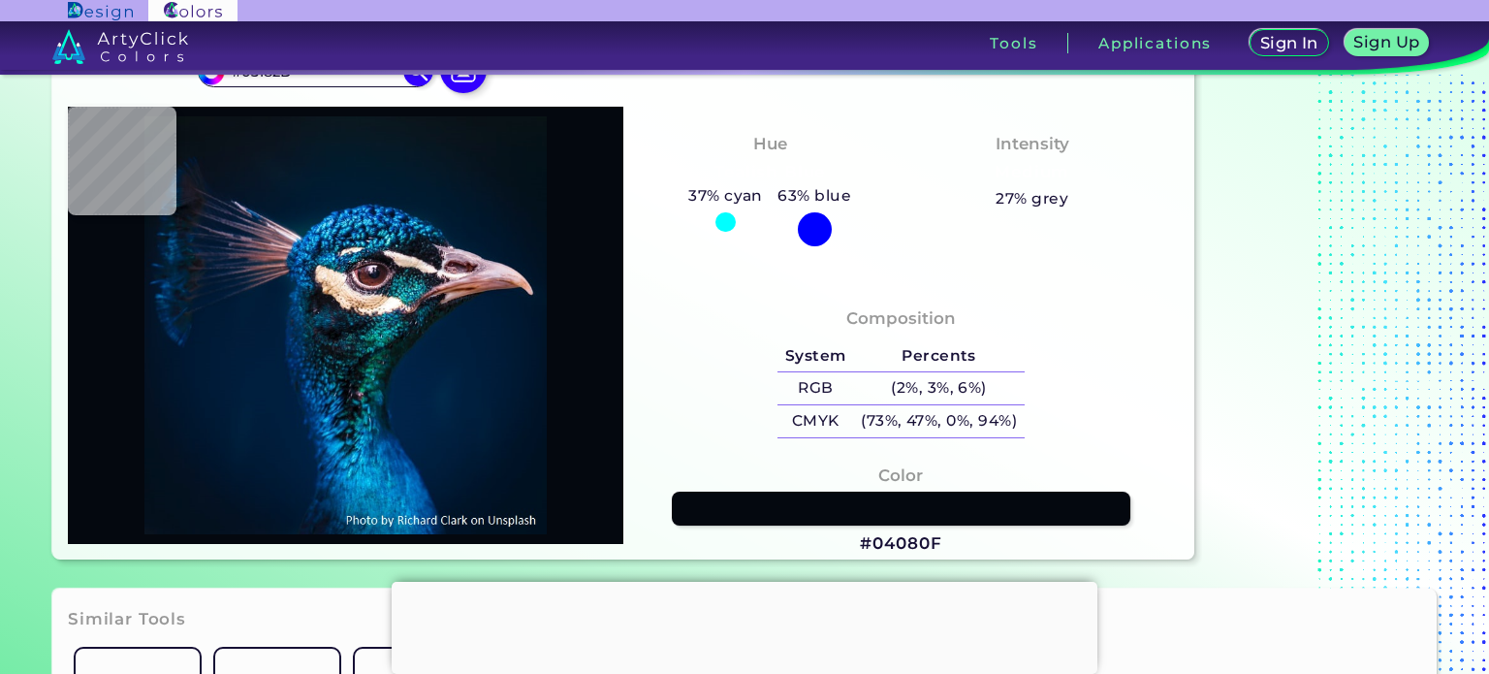
type input "#03172f"
type input "#03172F"
type input "#0a1b35"
type input "#0A1B35"
type input "#0f203a"
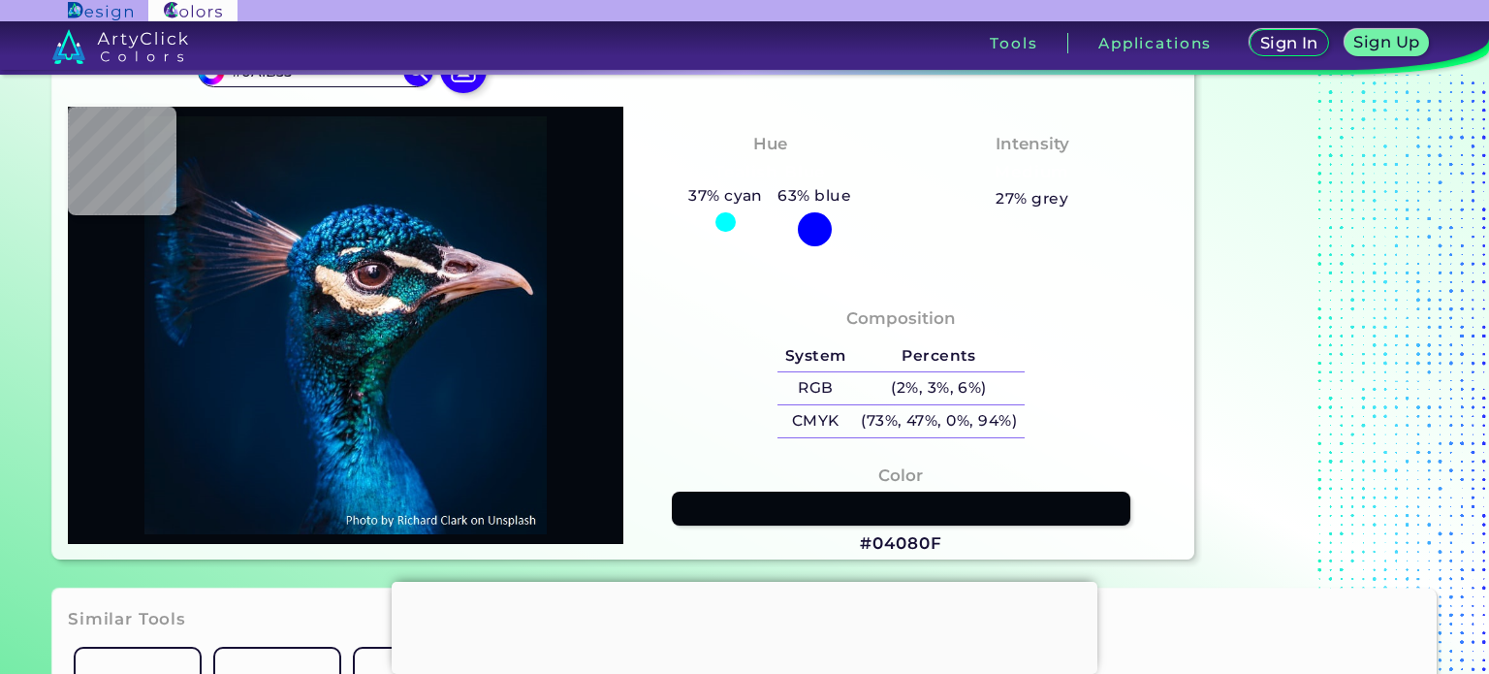
type input "#0F203A"
type input "#091b33"
type input "#091B33"
type input "#061d3d"
type input "#061D3D"
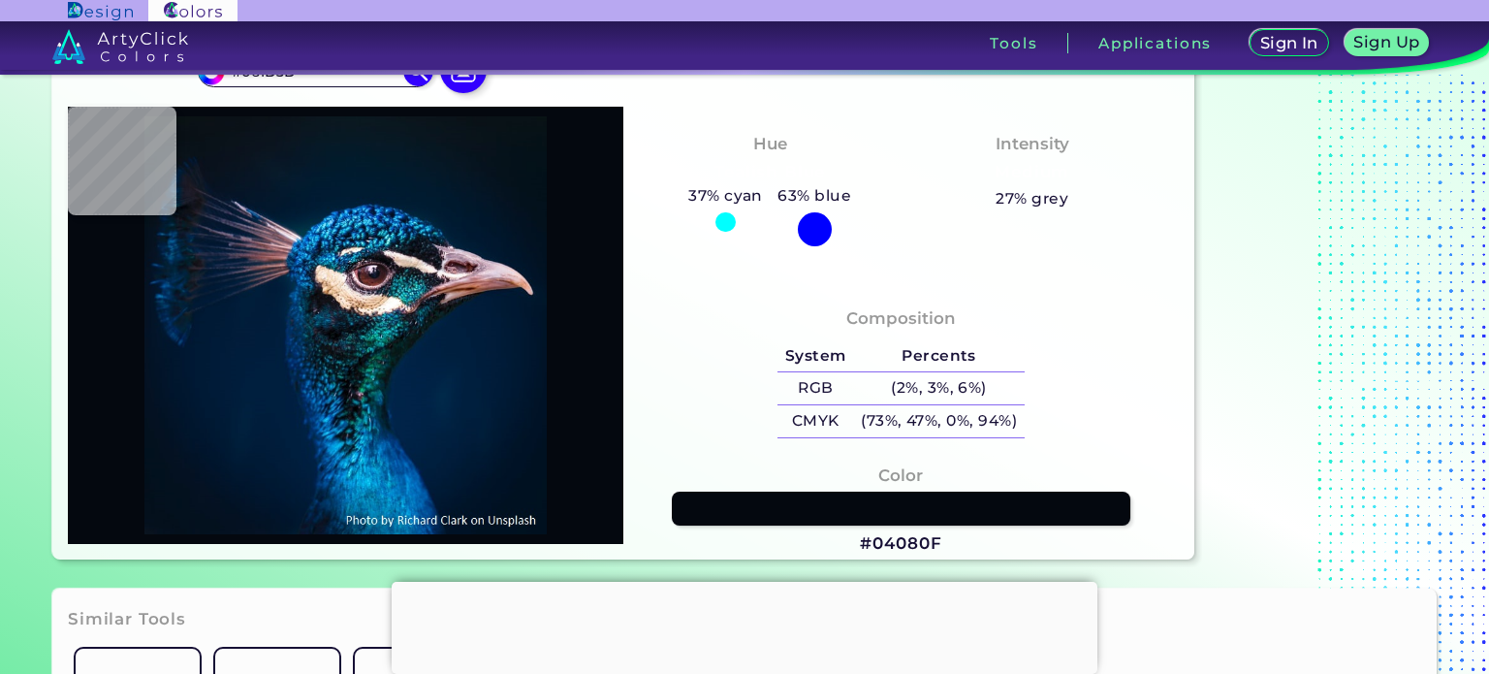
type input "#282e46"
type input "#282E46"
type input "#132134"
type input "#0e203d"
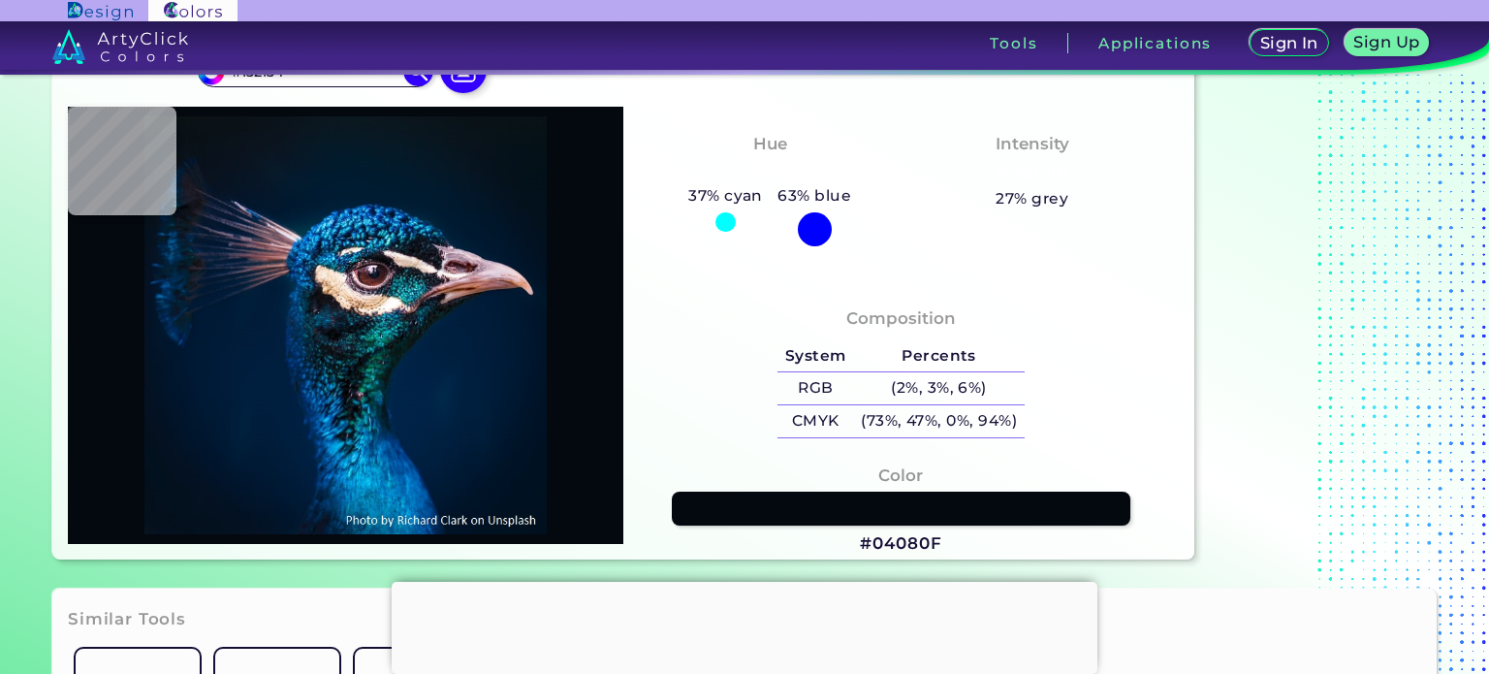
type input "#0E203D"
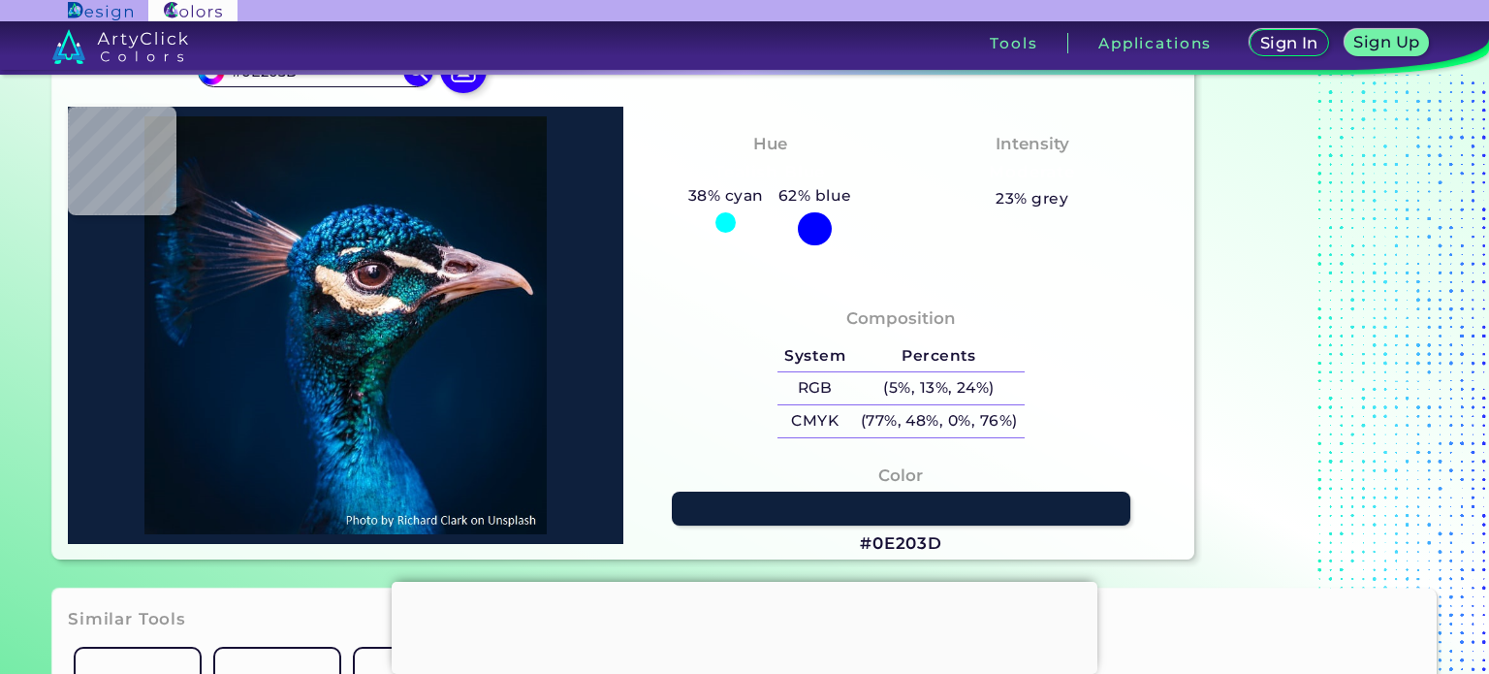
type input "#031c3a"
type input "#031C3A"
type input "#011830"
type input "#011b36"
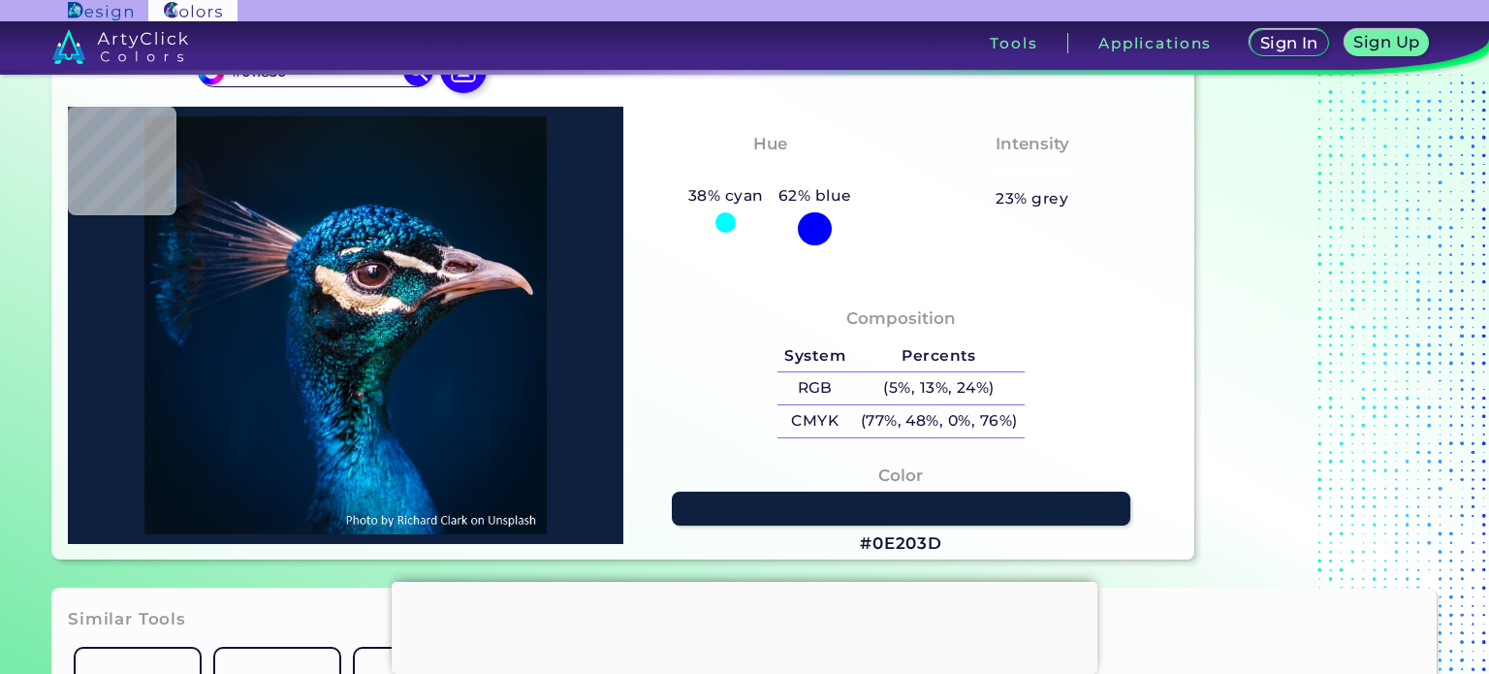
type input "#011B36"
type input "#001937"
type input "#0d2540"
type input "#0D2540"
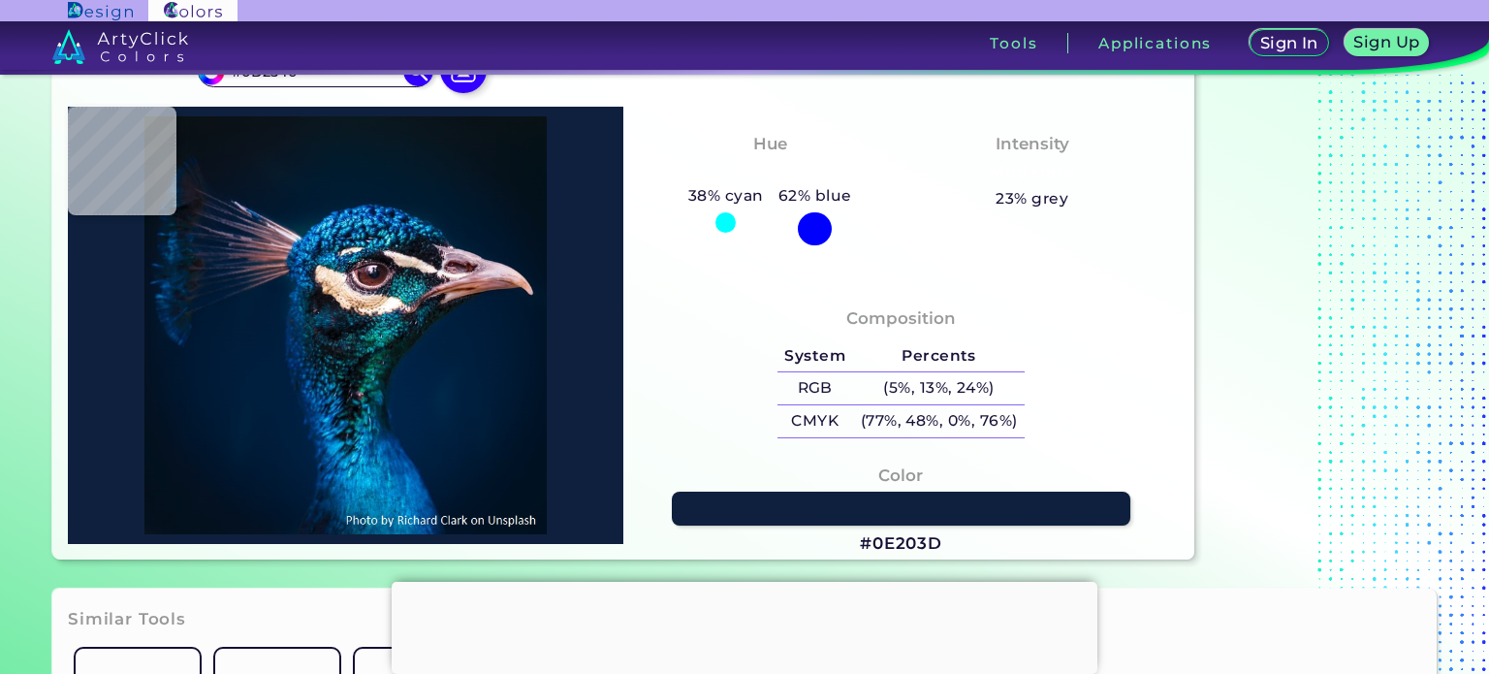
type input "#001a35"
type input "#001A35"
type input "#001b36"
type input "#001B36"
type input "#011c39"
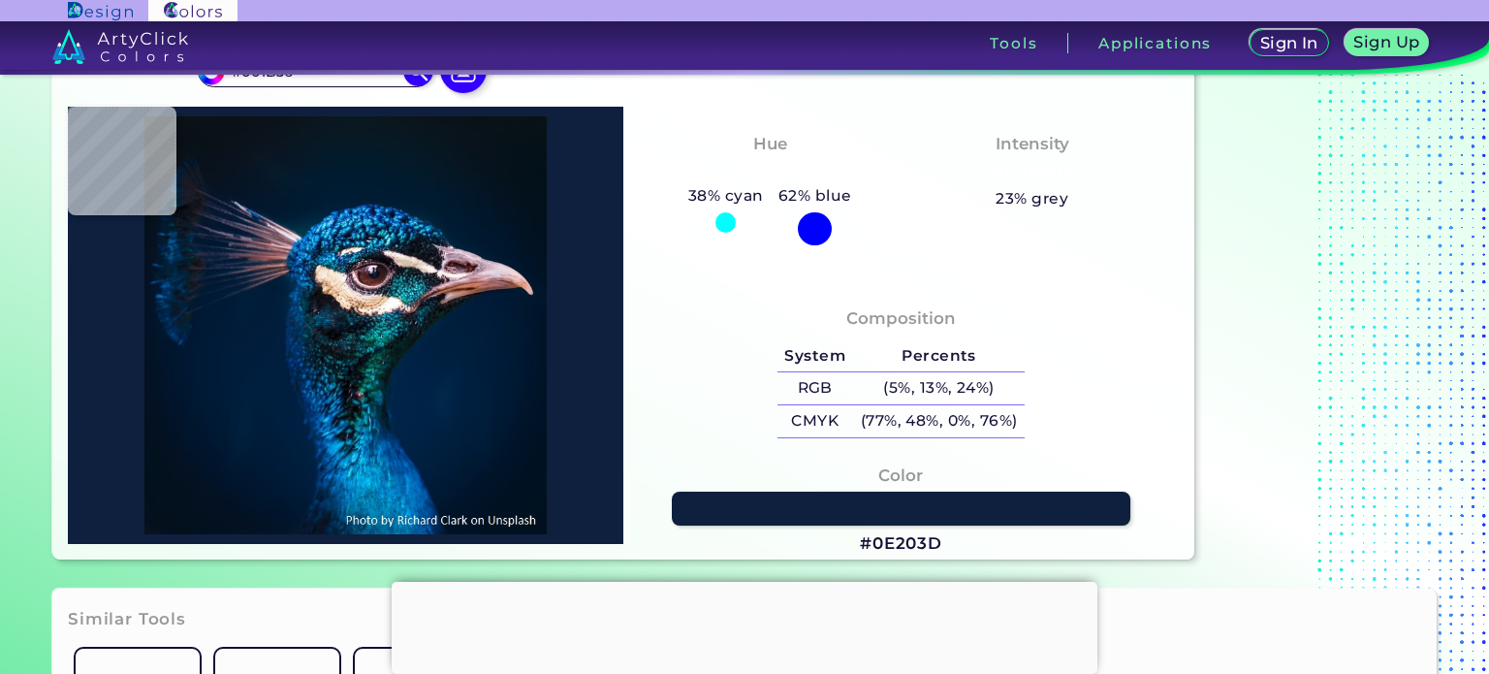
type input "#011C39"
type input "#001b38"
type input "#001B38"
type input "#011c39"
type input "#011C39"
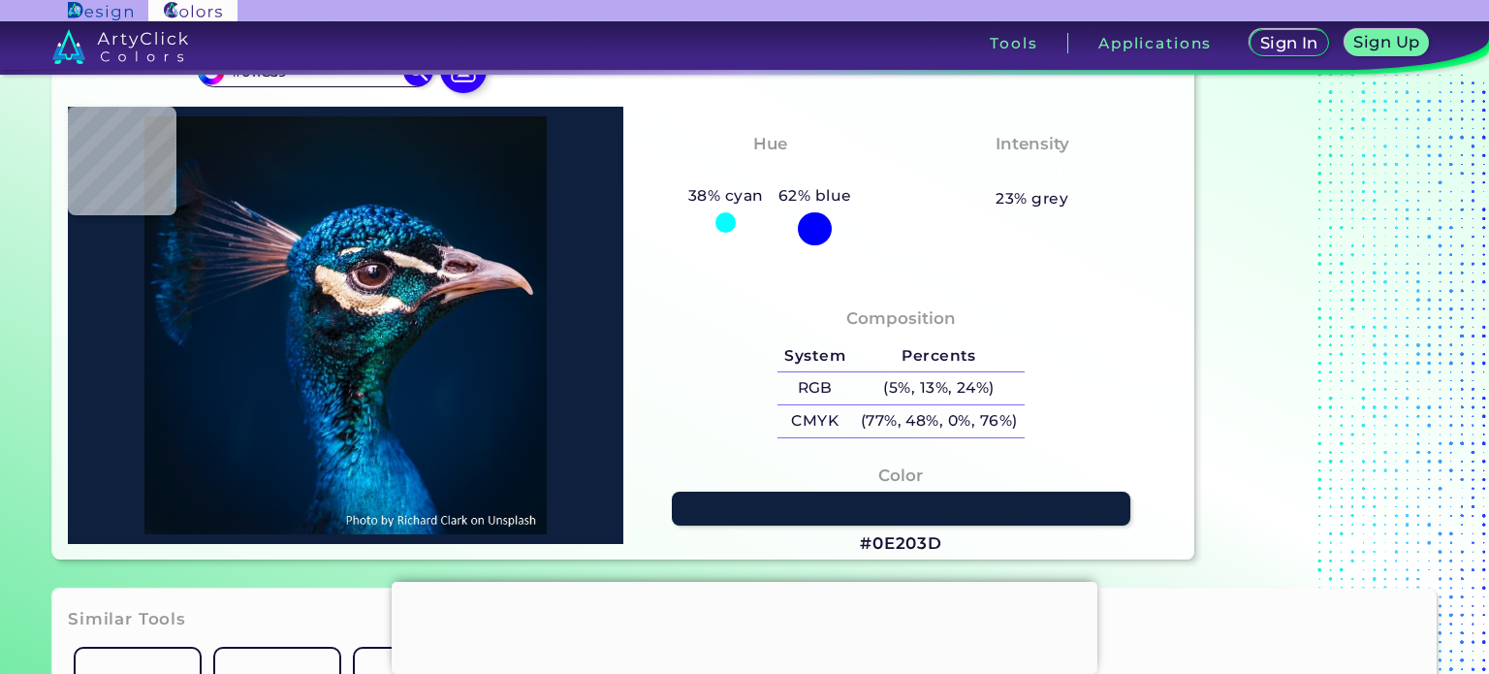
type input "#011c3a"
type input "#011C3A"
type input "#021d3b"
type input "#021D3B"
type input "#001d3b"
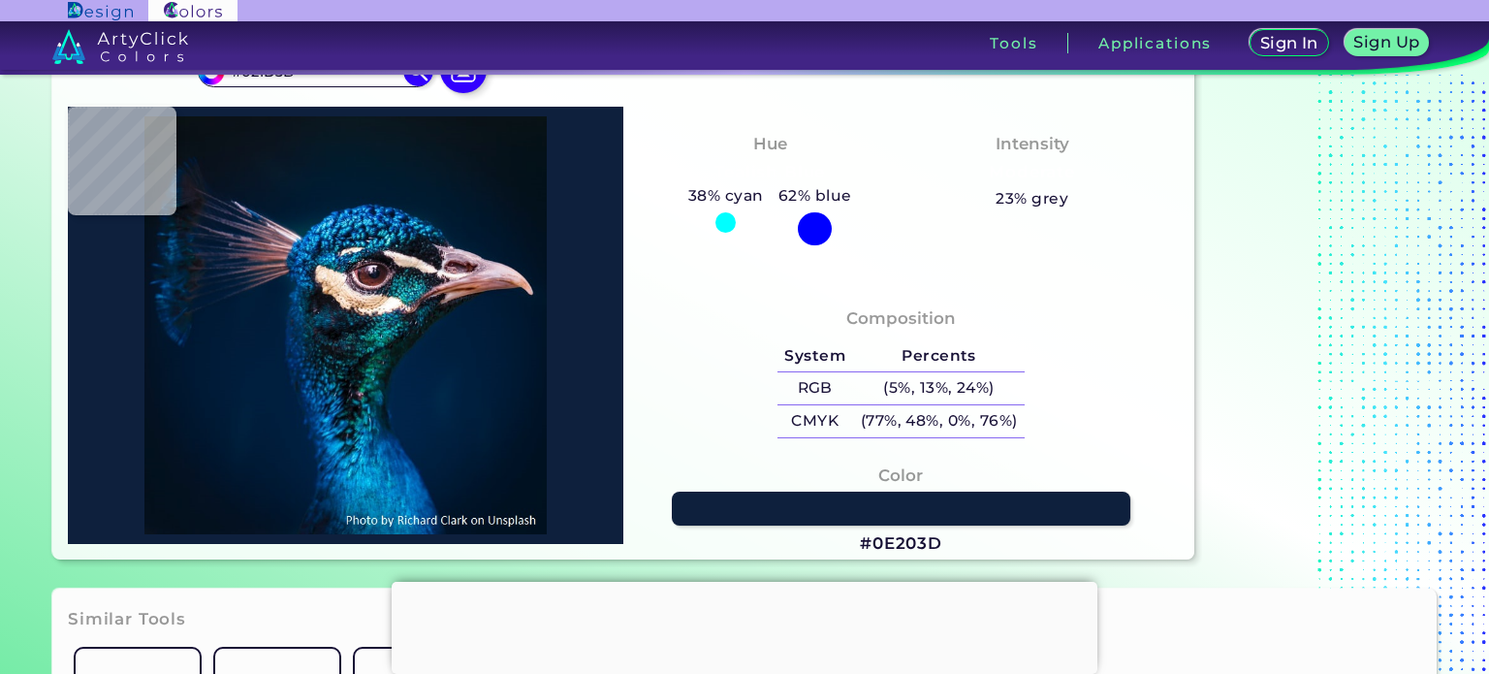
type input "#001D3B"
type input "#001d3d"
type input "#001D3D"
type input "#001d3b"
type input "#001D3B"
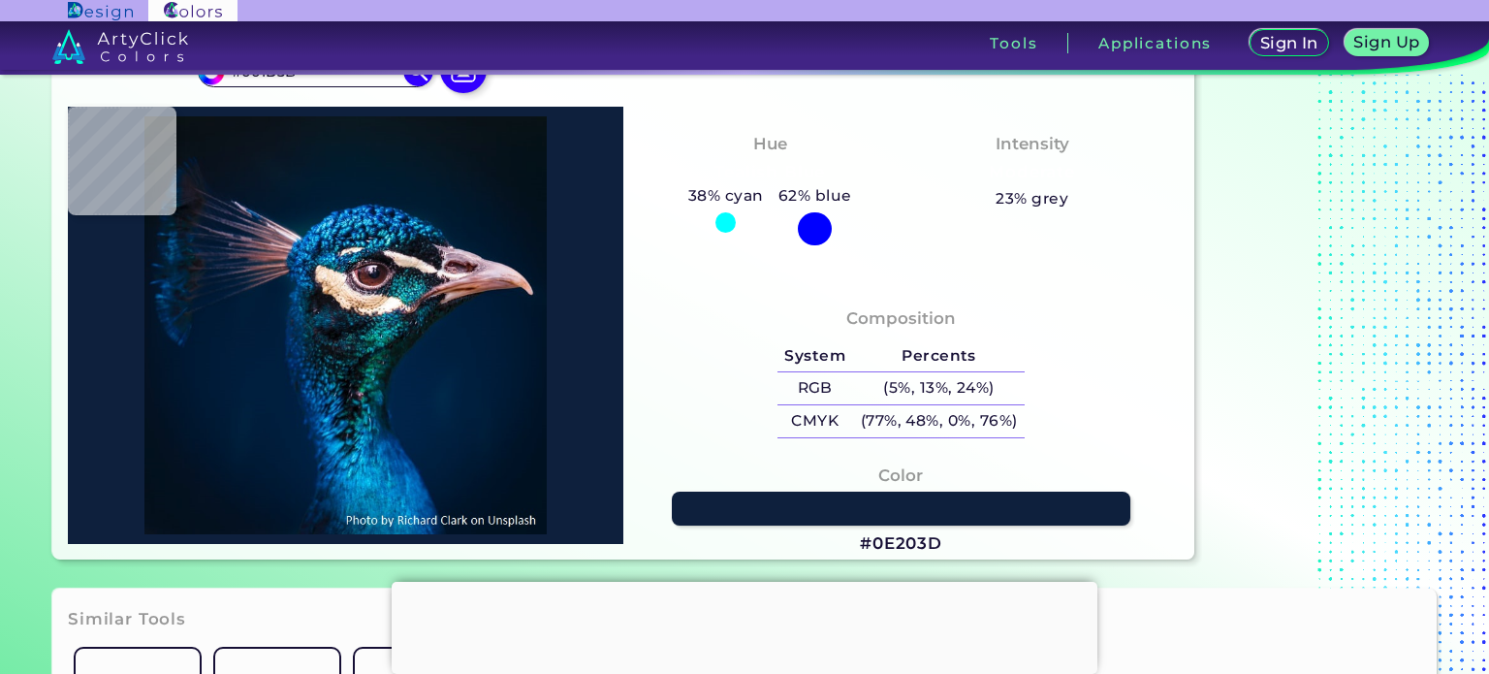
type input "#001d3d"
type input "#001D3D"
type input "#001e3e"
type input "#001E3E"
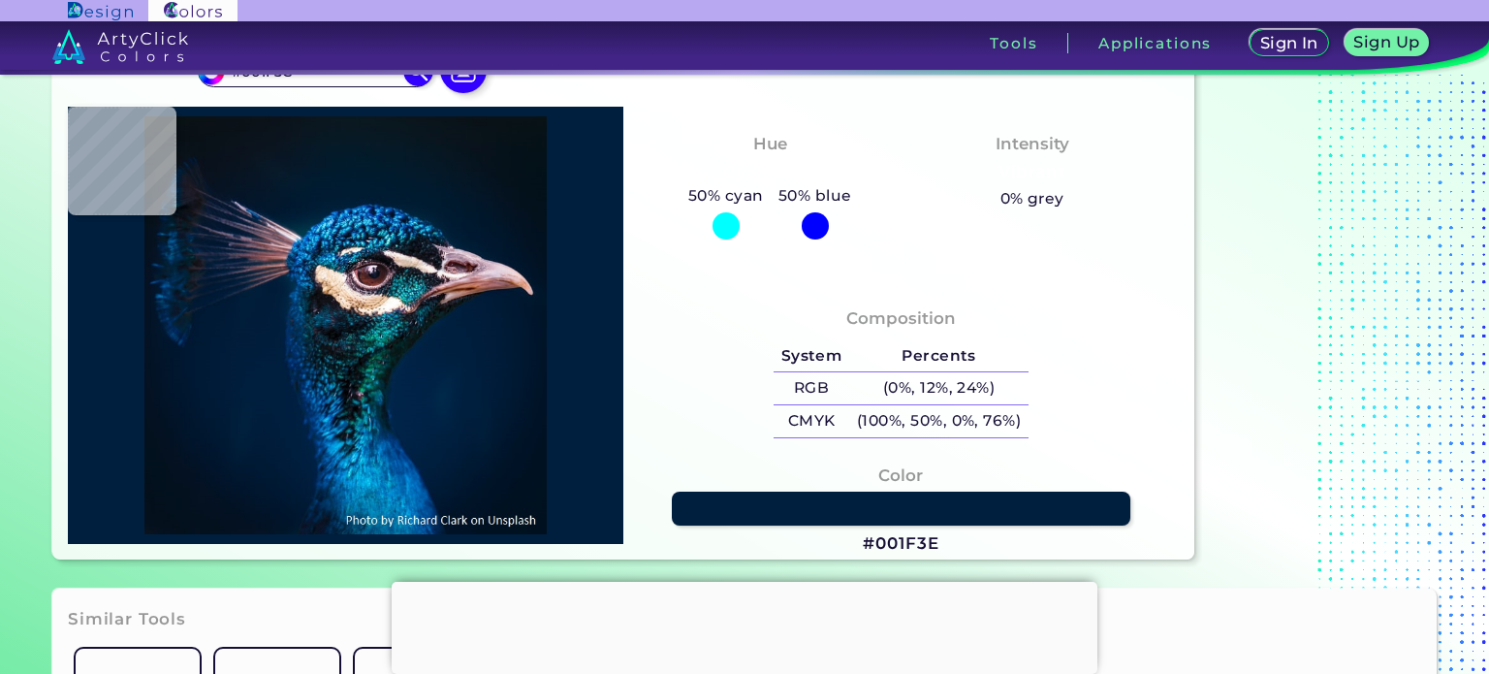
click at [252, 404] on div at bounding box center [345, 326] width 555 height 438
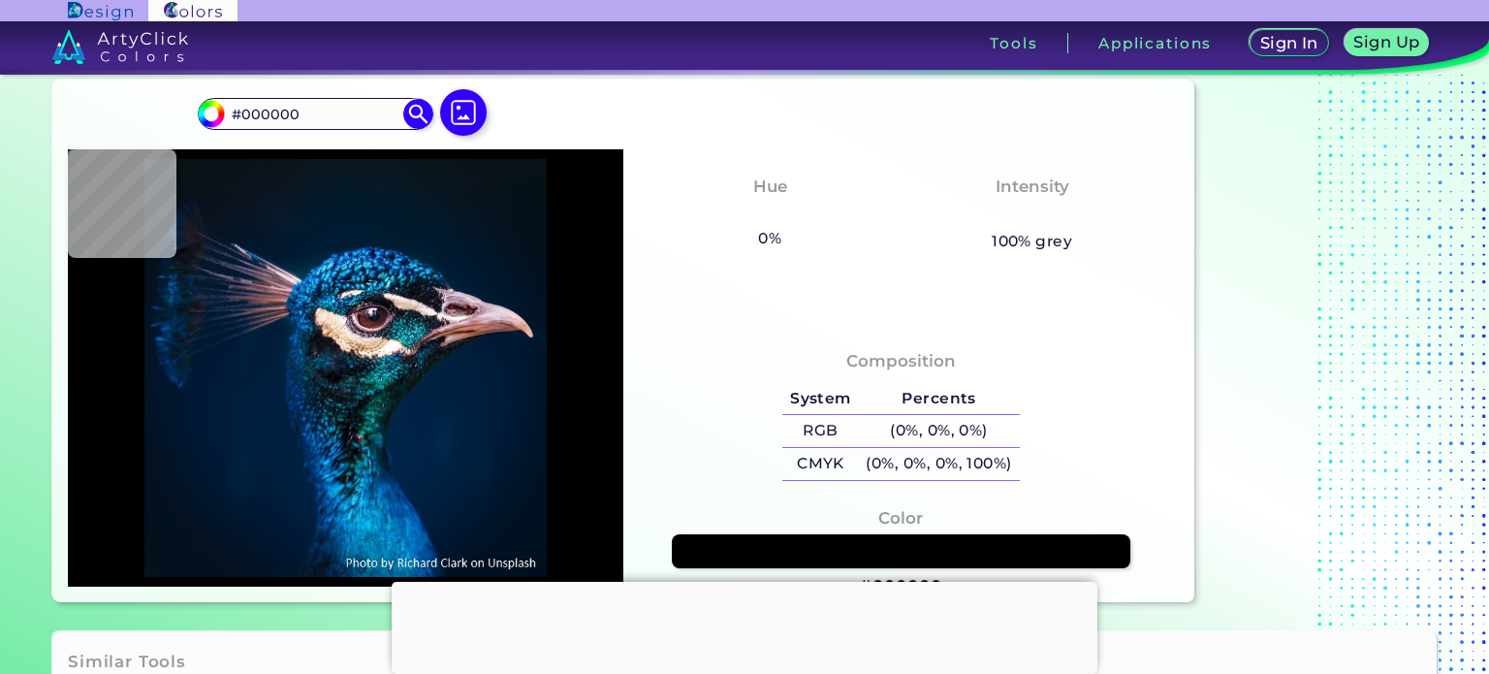
scroll to position [0, 0]
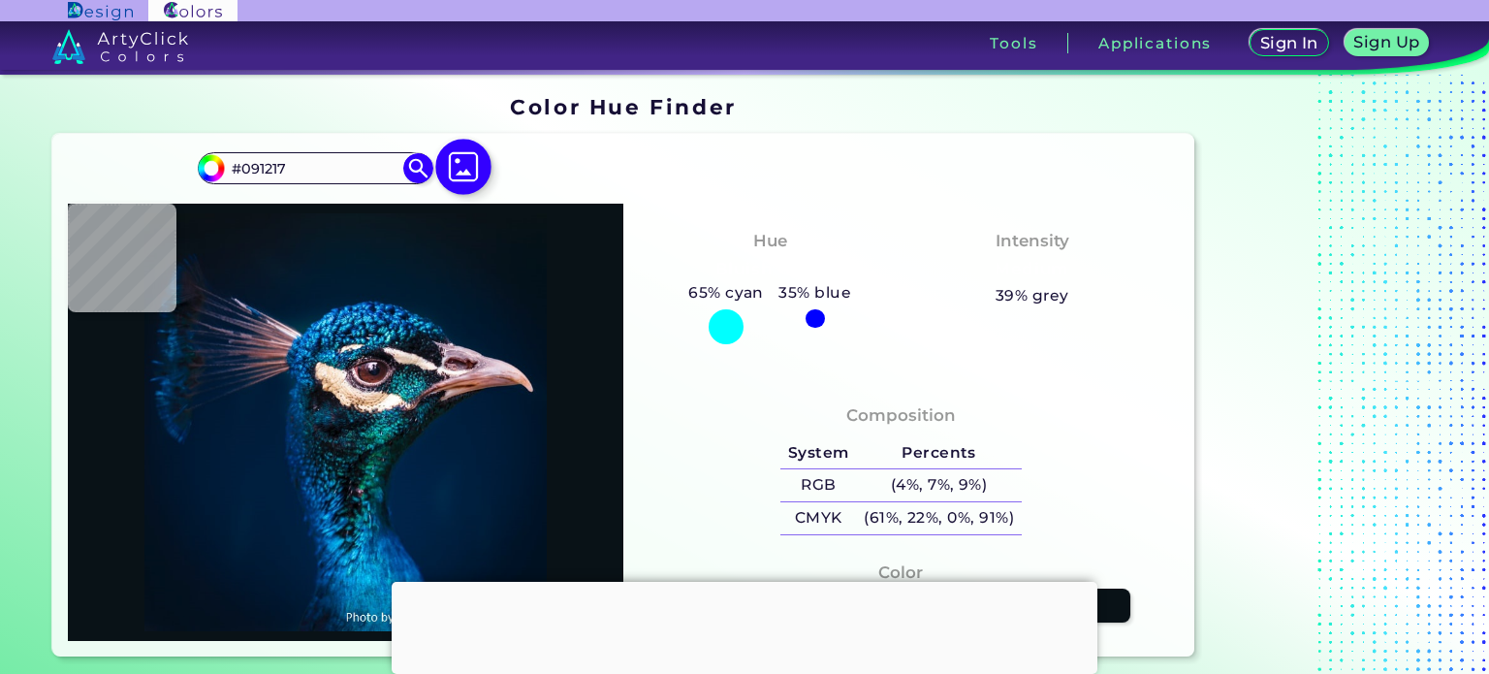
click at [465, 177] on img at bounding box center [463, 167] width 56 height 56
click at [0, 0] on input "file" at bounding box center [0, 0] width 0 height 0
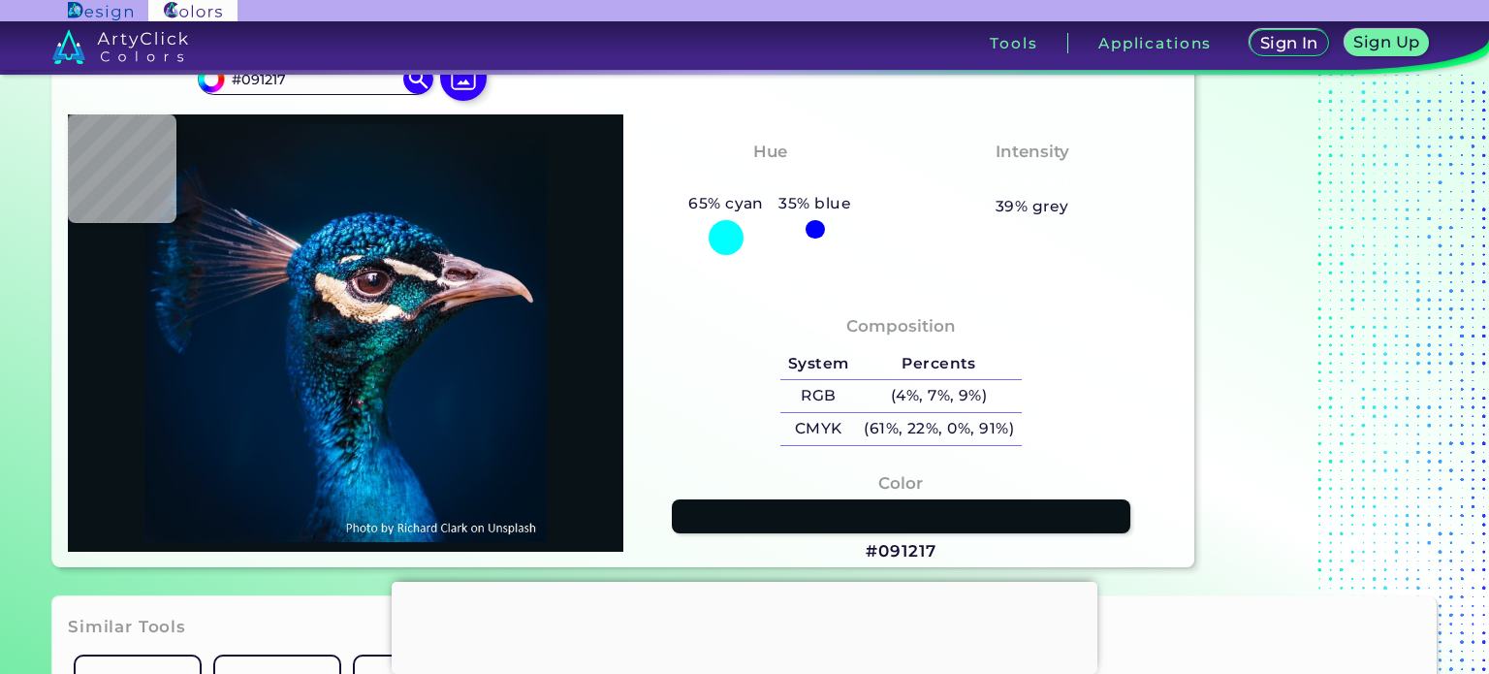
scroll to position [97, 0]
